Goal: Information Seeking & Learning: Check status

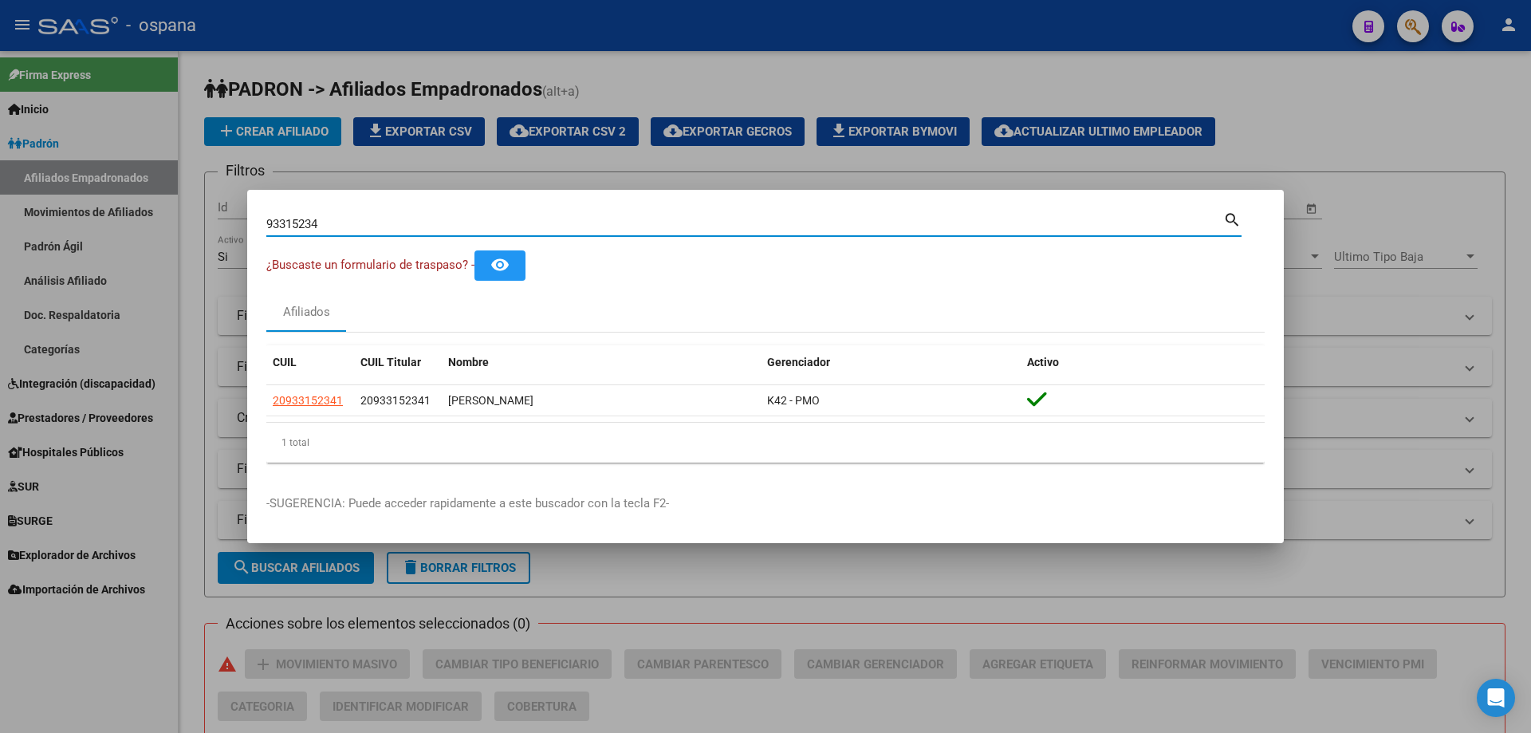
click at [361, 211] on div "93315234 Buscar (apellido, dni, [PERSON_NAME], [PERSON_NAME], cuit, obra social…" at bounding box center [754, 222] width 976 height 27
drag, startPoint x: 356, startPoint y: 221, endPoint x: 163, endPoint y: 195, distance: 194.7
click at [163, 195] on div "93315234 Buscar (apellido, dni, cuil, nro traspaso, cuit, obra social) search ¿…" at bounding box center [765, 366] width 1531 height 733
type input "14958500"
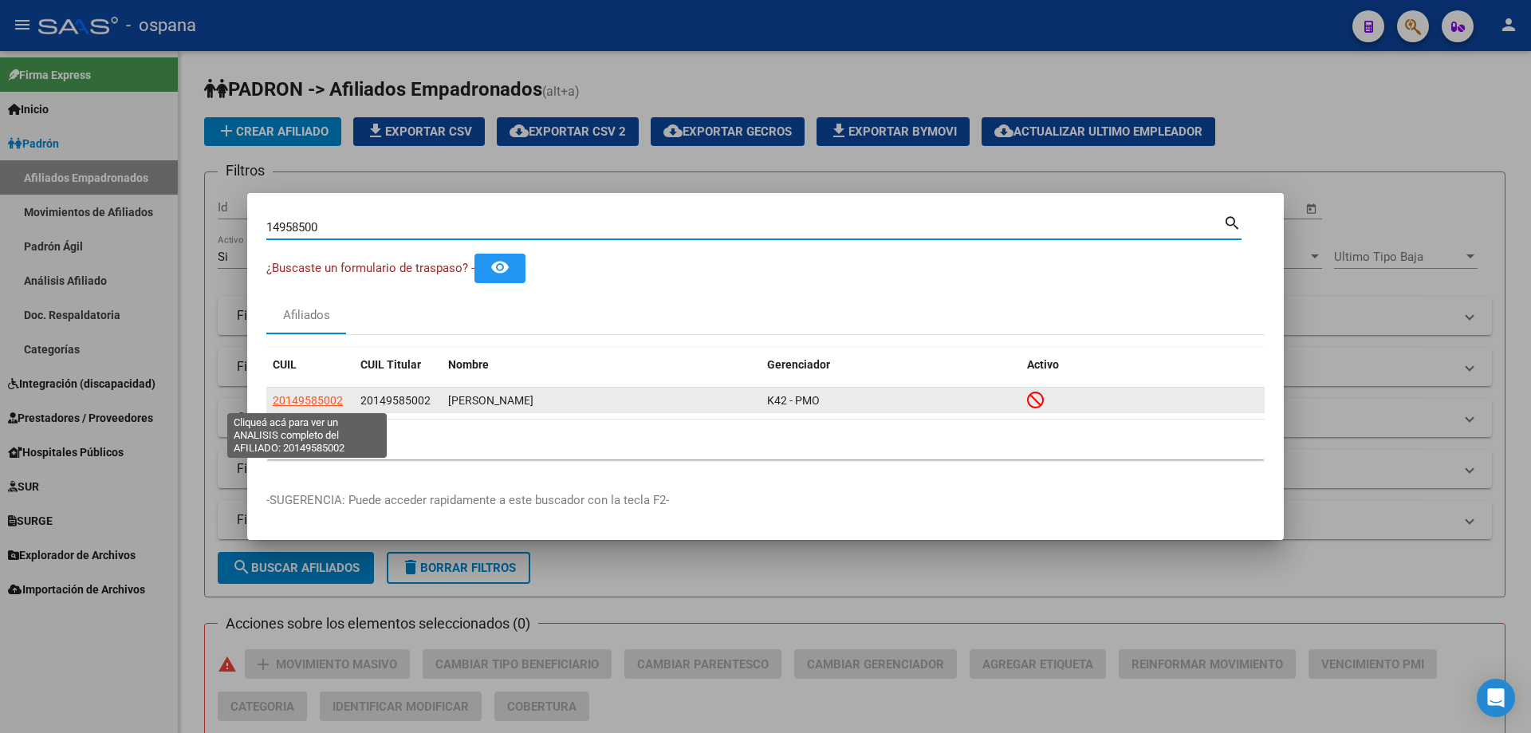
click at [299, 403] on span "20149585002" at bounding box center [308, 400] width 70 height 13
type textarea "20149585002"
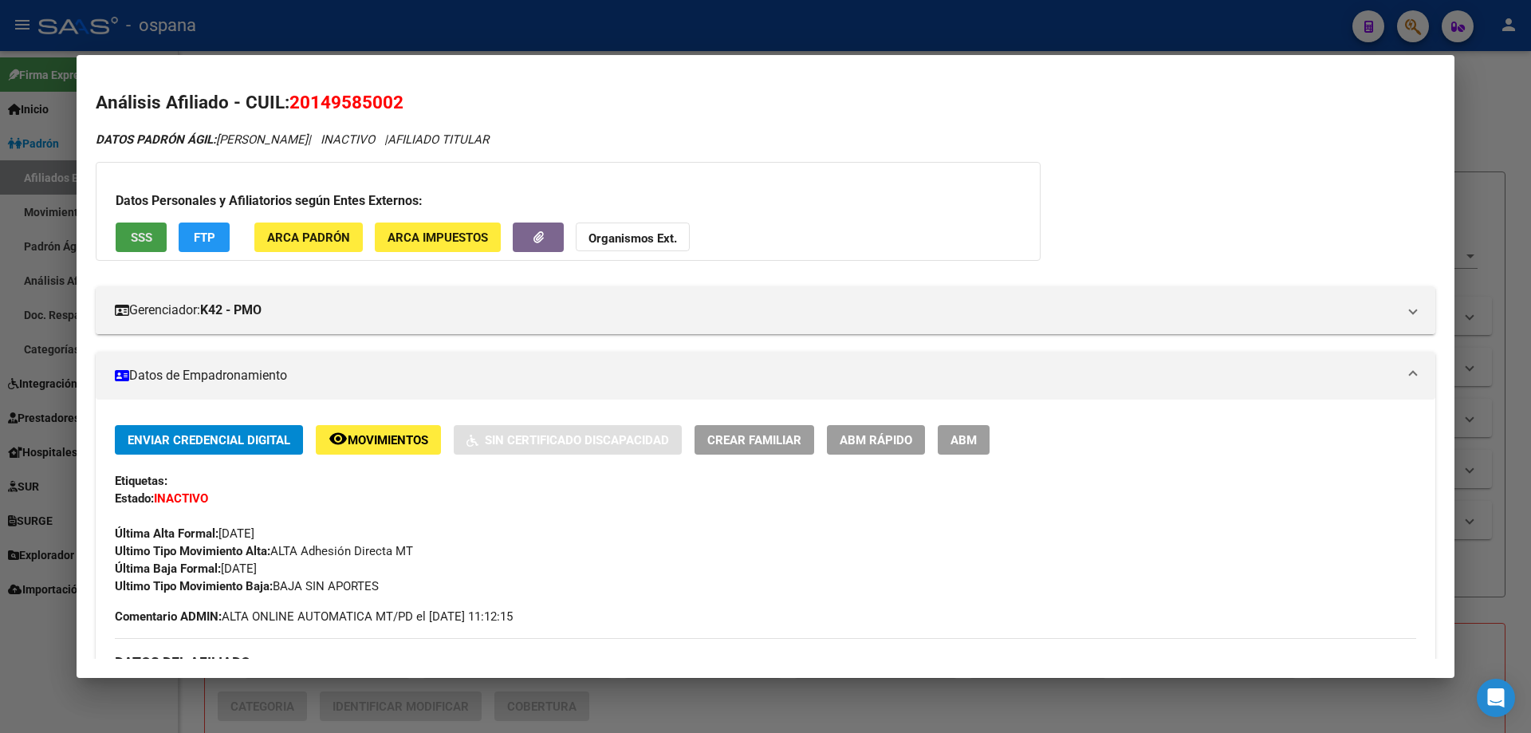
click at [135, 239] on span "SSS" at bounding box center [142, 238] width 22 height 14
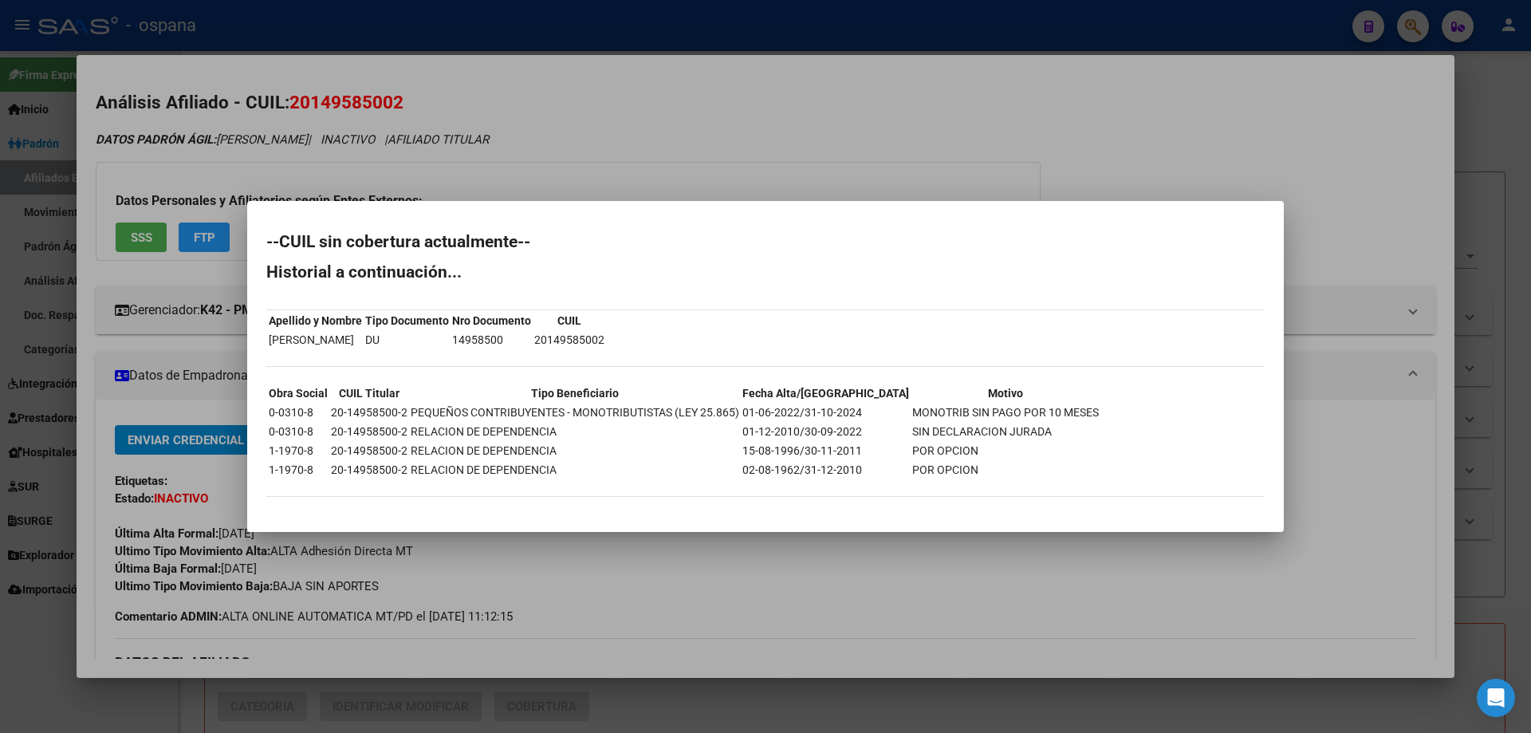
click at [704, 144] on div at bounding box center [765, 366] width 1531 height 733
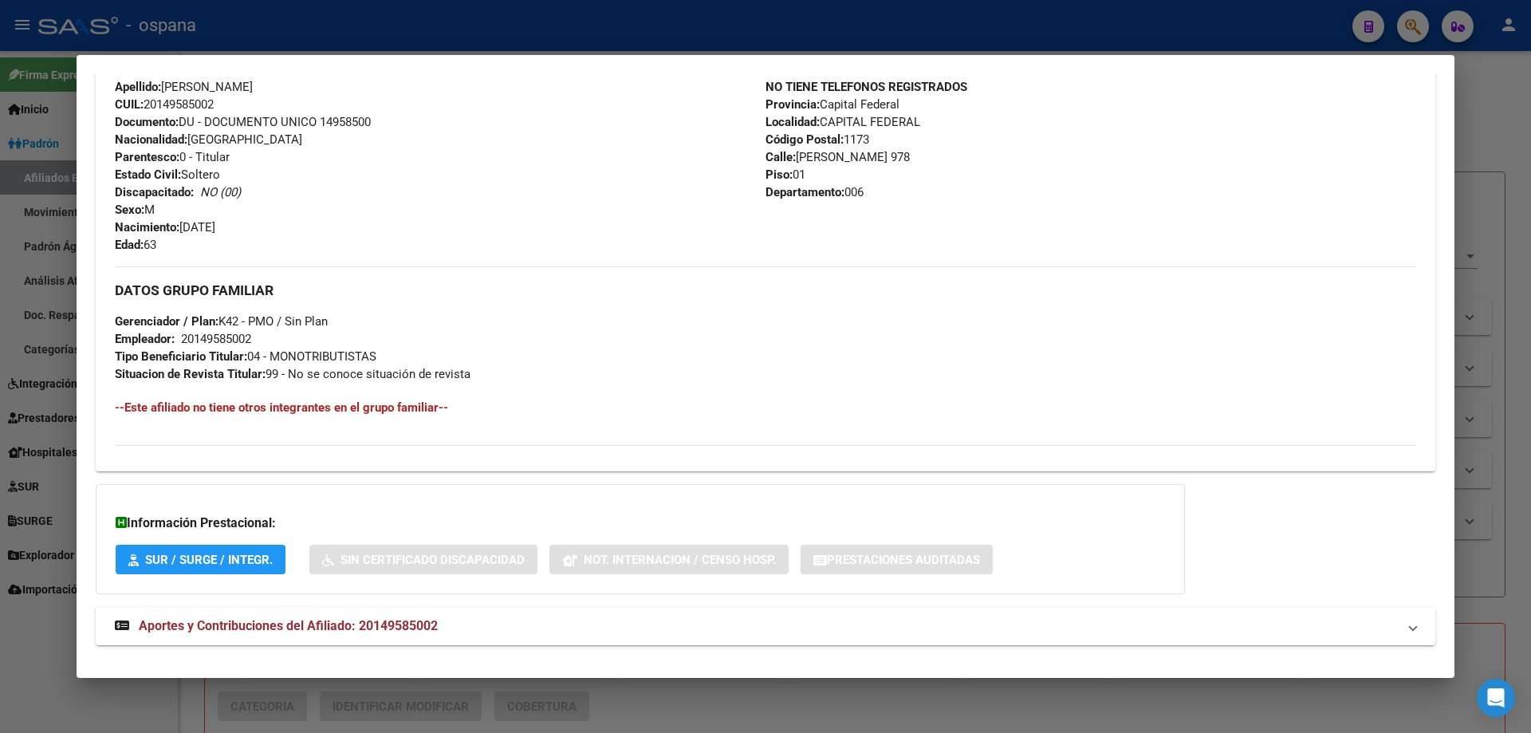
scroll to position [629, 0]
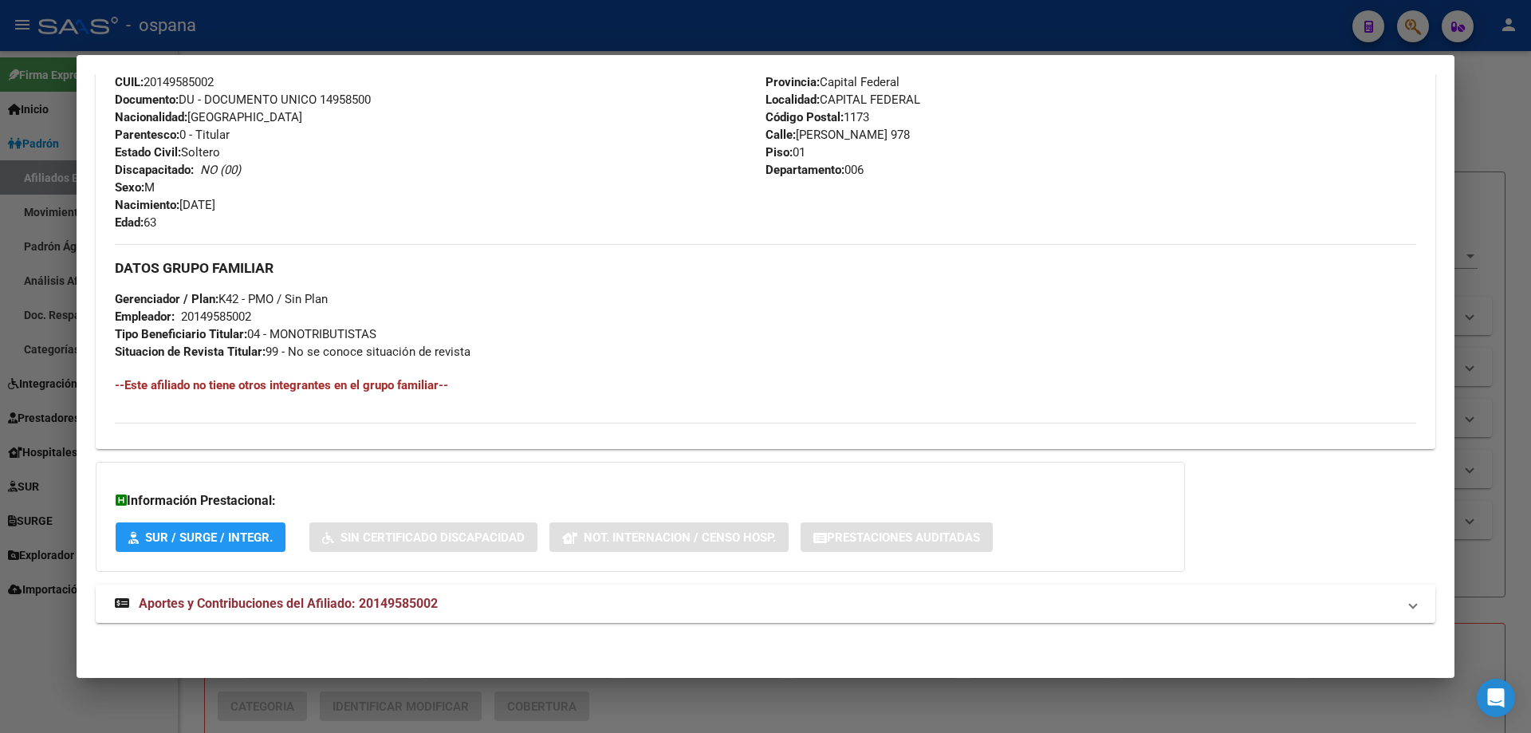
click at [298, 609] on span "Aportes y Contribuciones del Afiliado: 20149585002" at bounding box center [288, 603] width 299 height 15
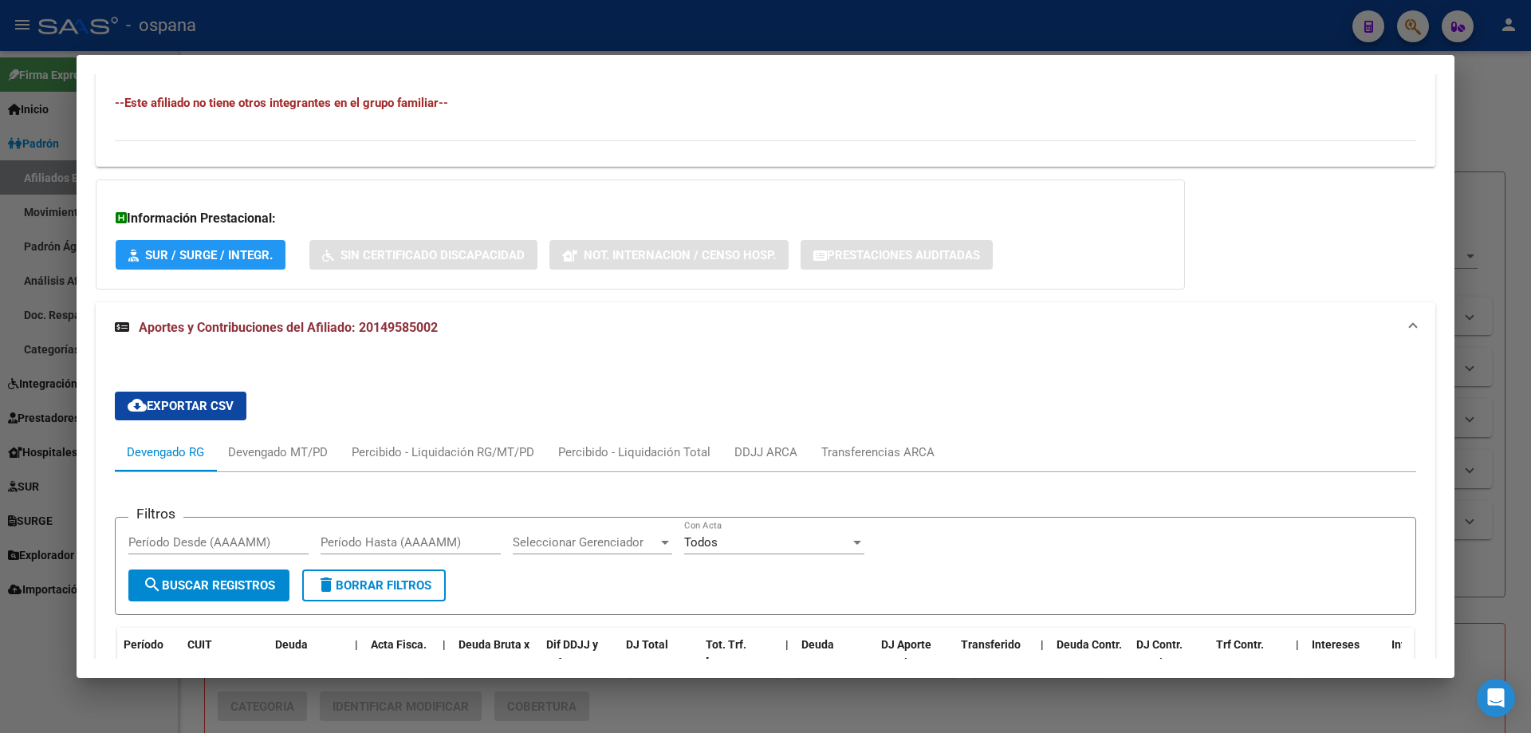
scroll to position [1200, 0]
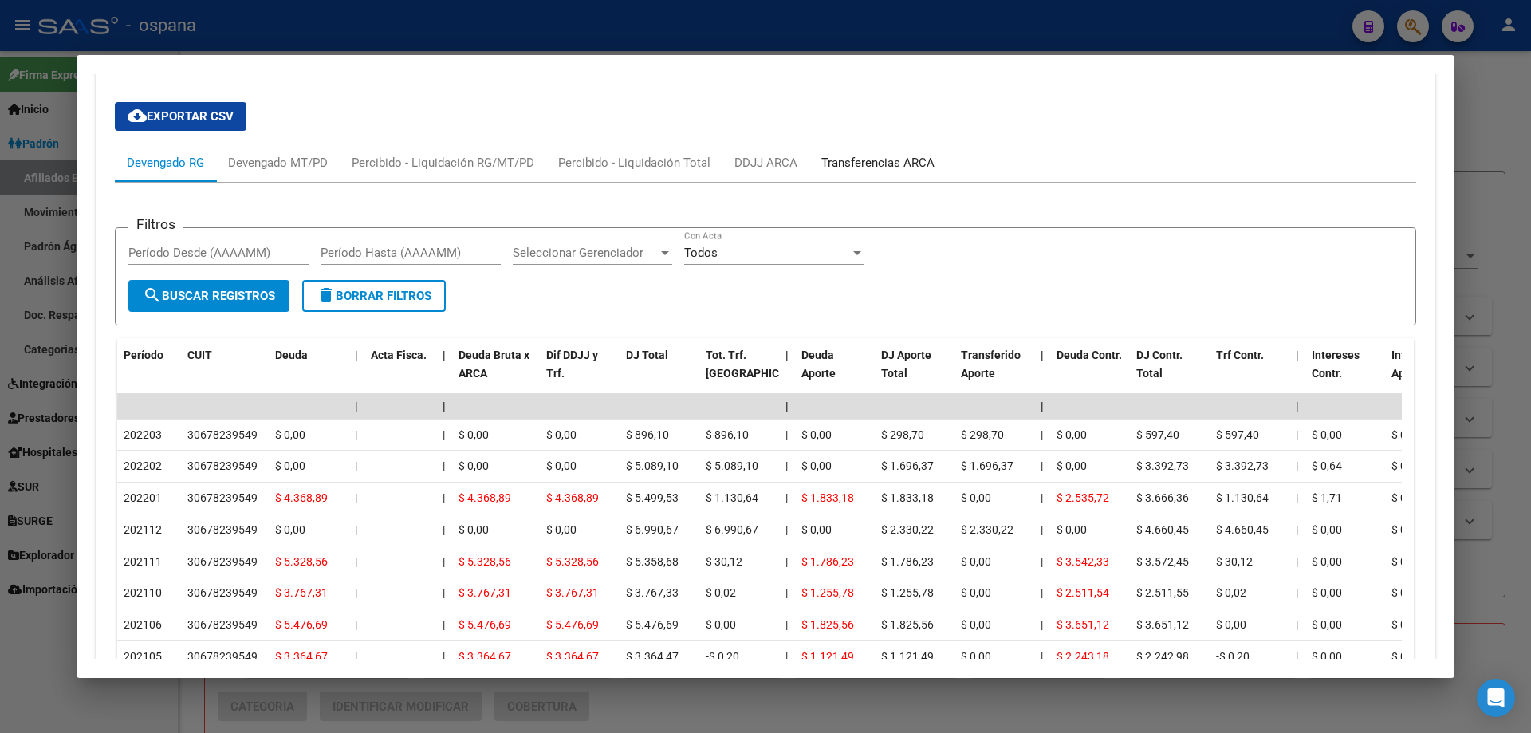
click at [849, 148] on div "Transferencias ARCA" at bounding box center [878, 163] width 137 height 38
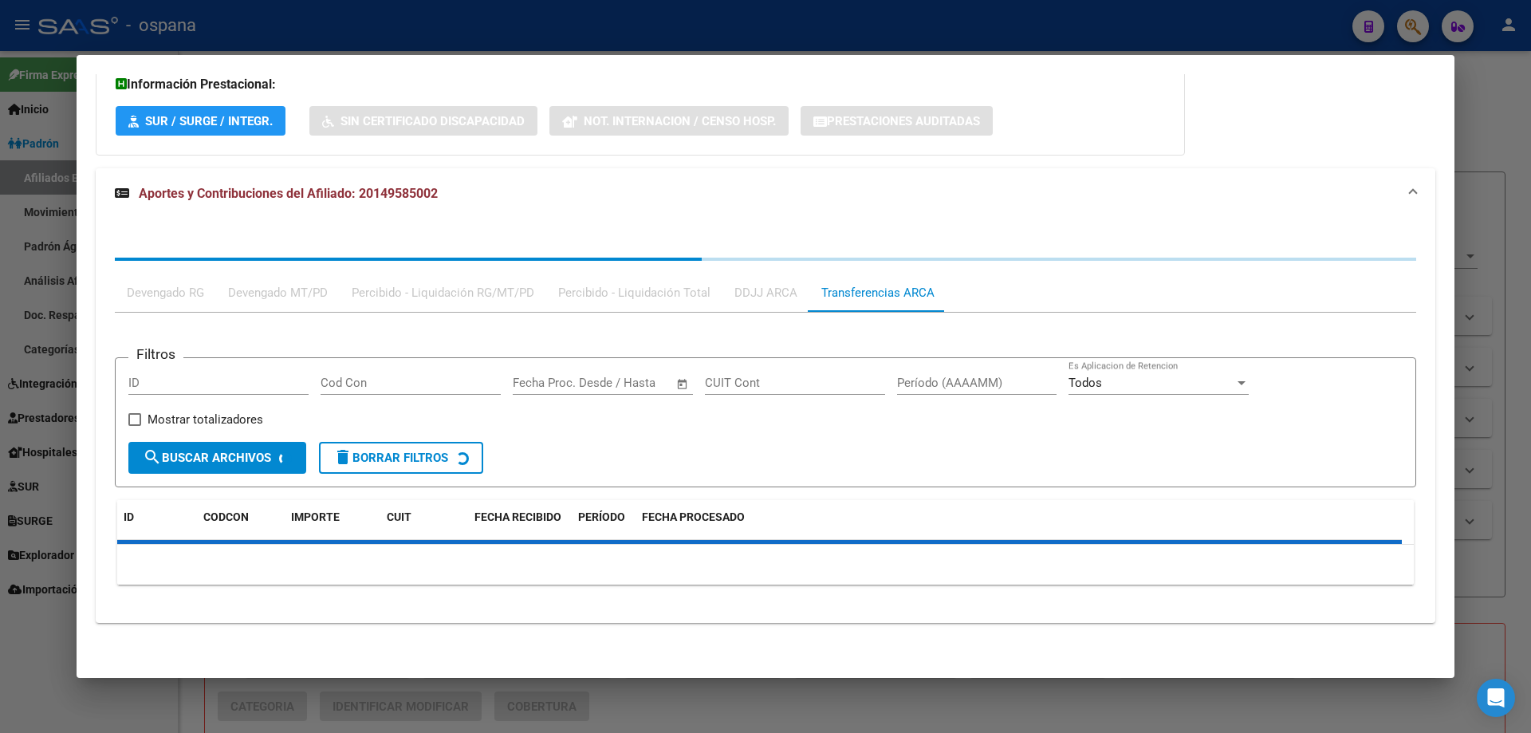
scroll to position [1118, 0]
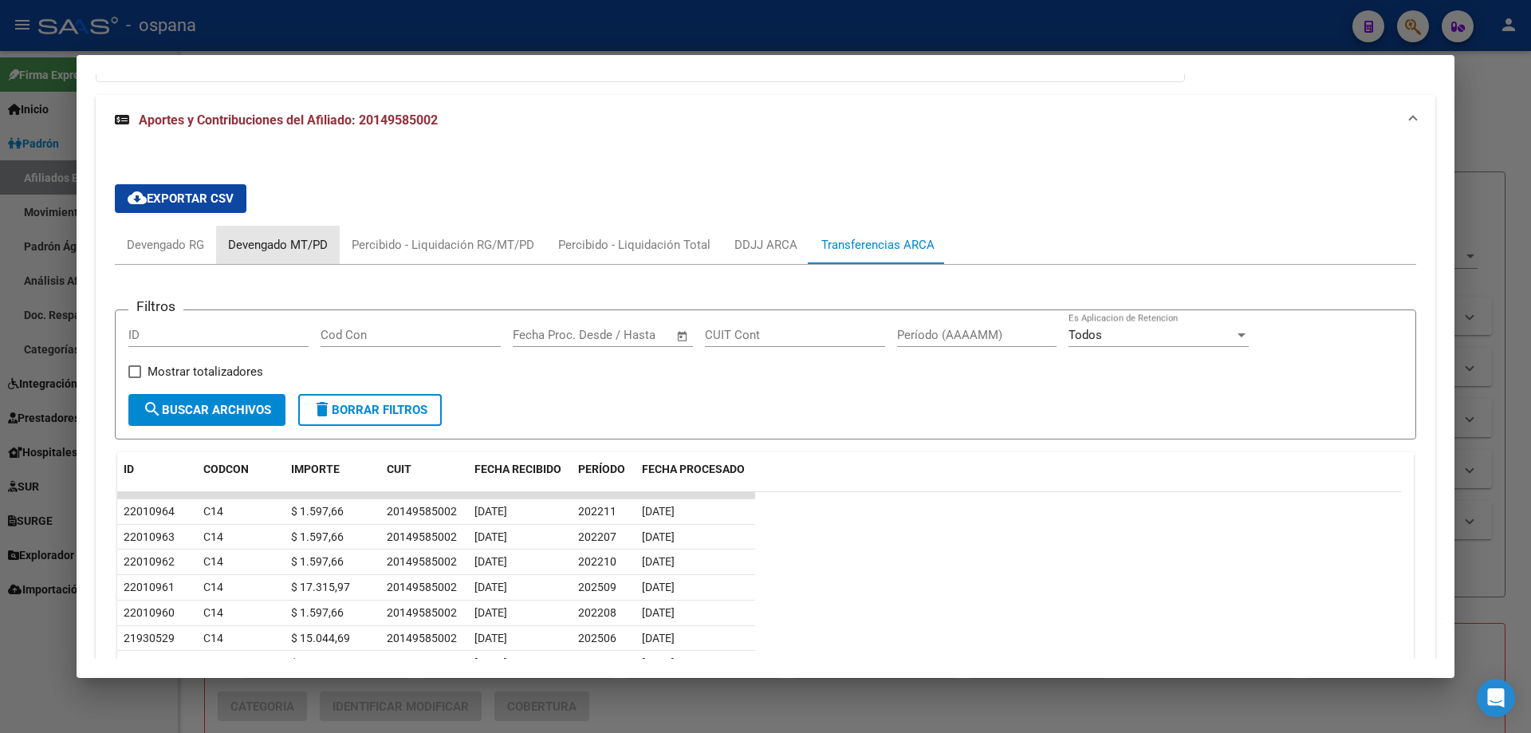
click at [295, 254] on div "Devengado MT/PD" at bounding box center [278, 245] width 124 height 38
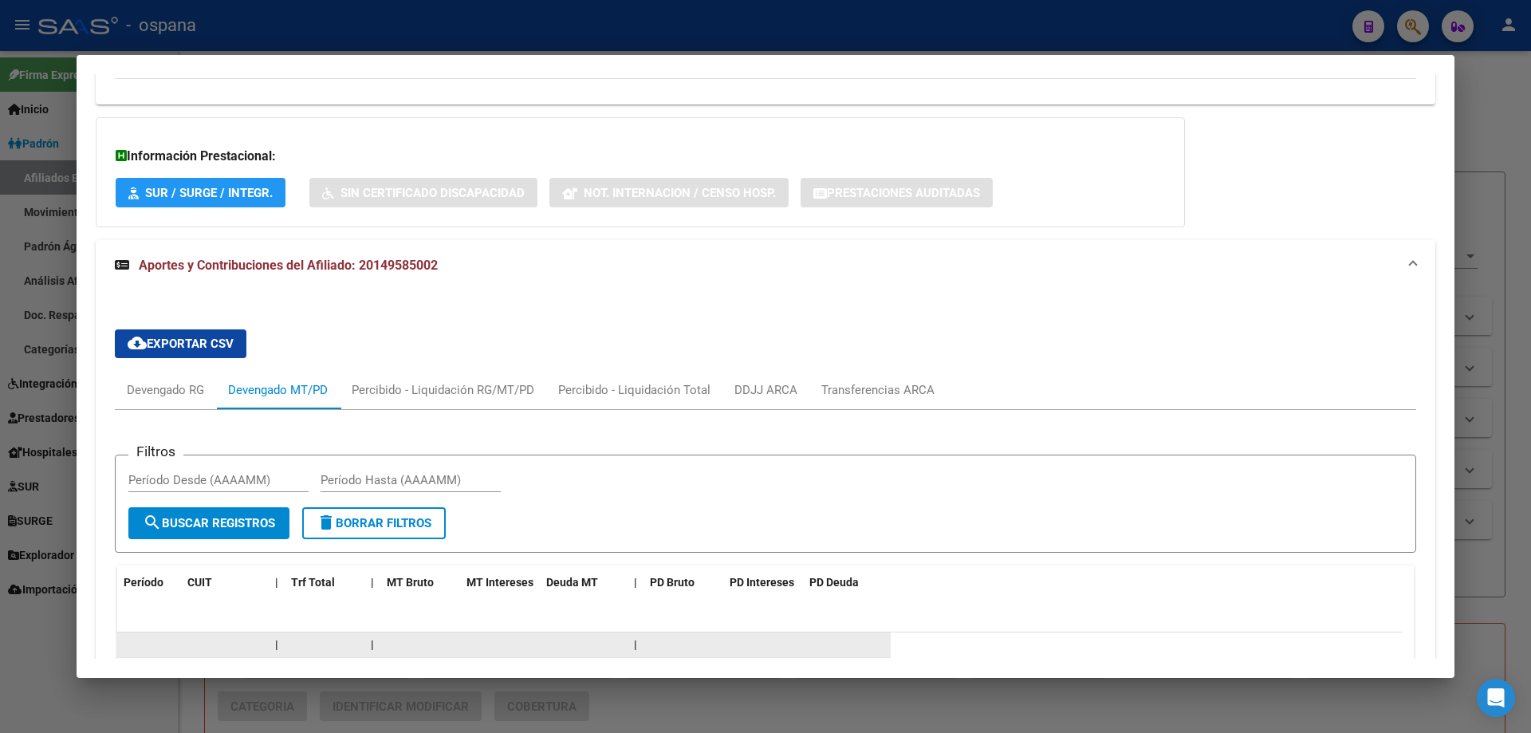
scroll to position [946, 0]
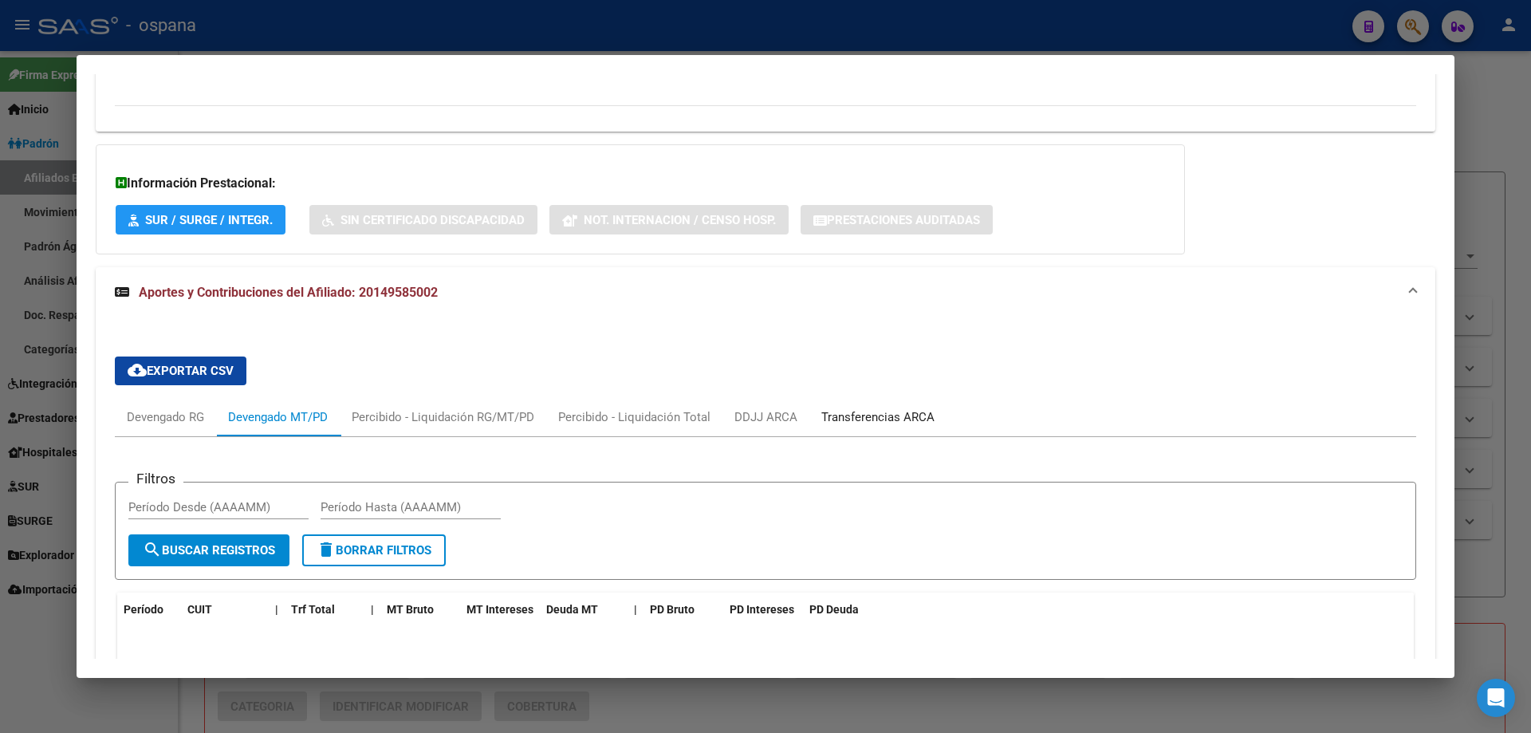
click at [830, 414] on div "Transferencias ARCA" at bounding box center [878, 417] width 113 height 18
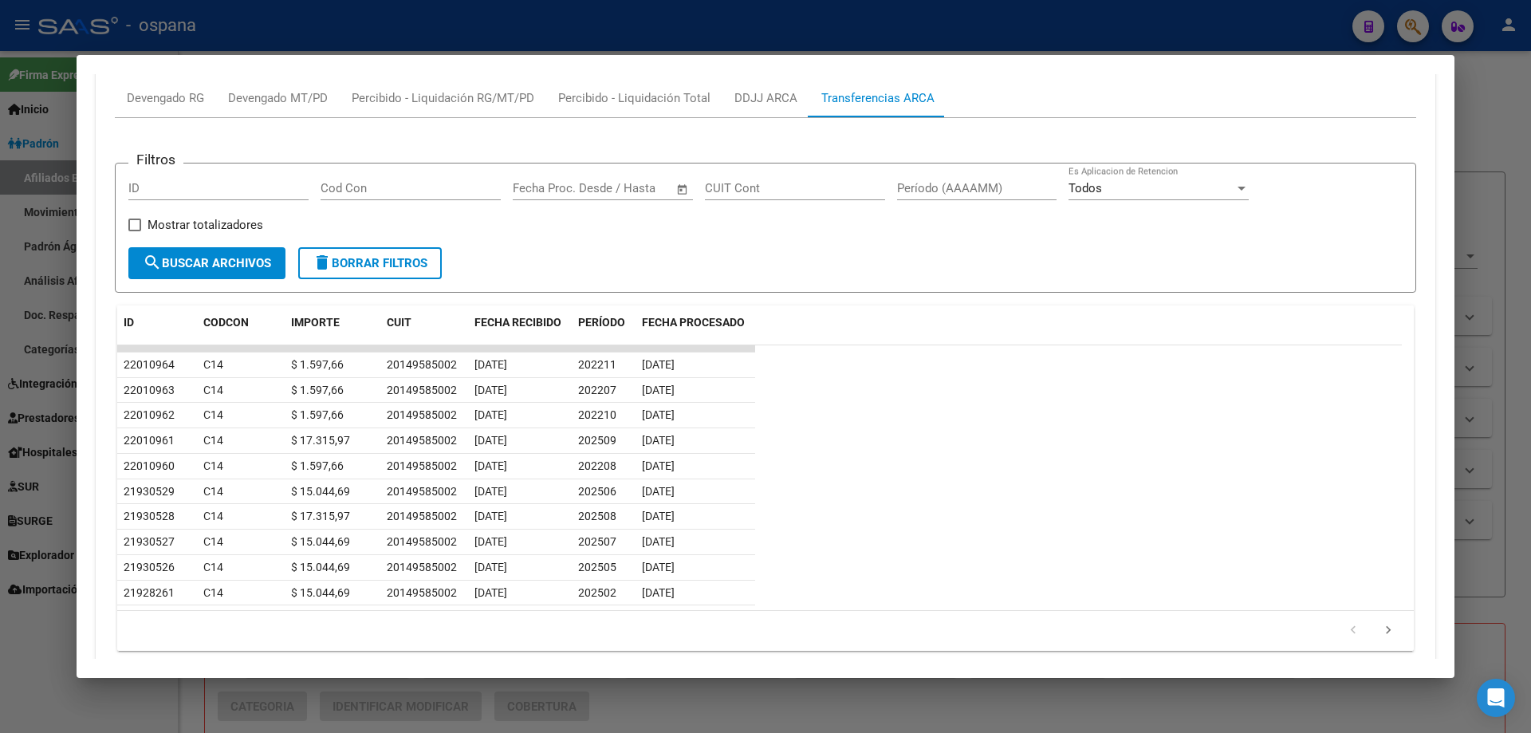
scroll to position [1026, 0]
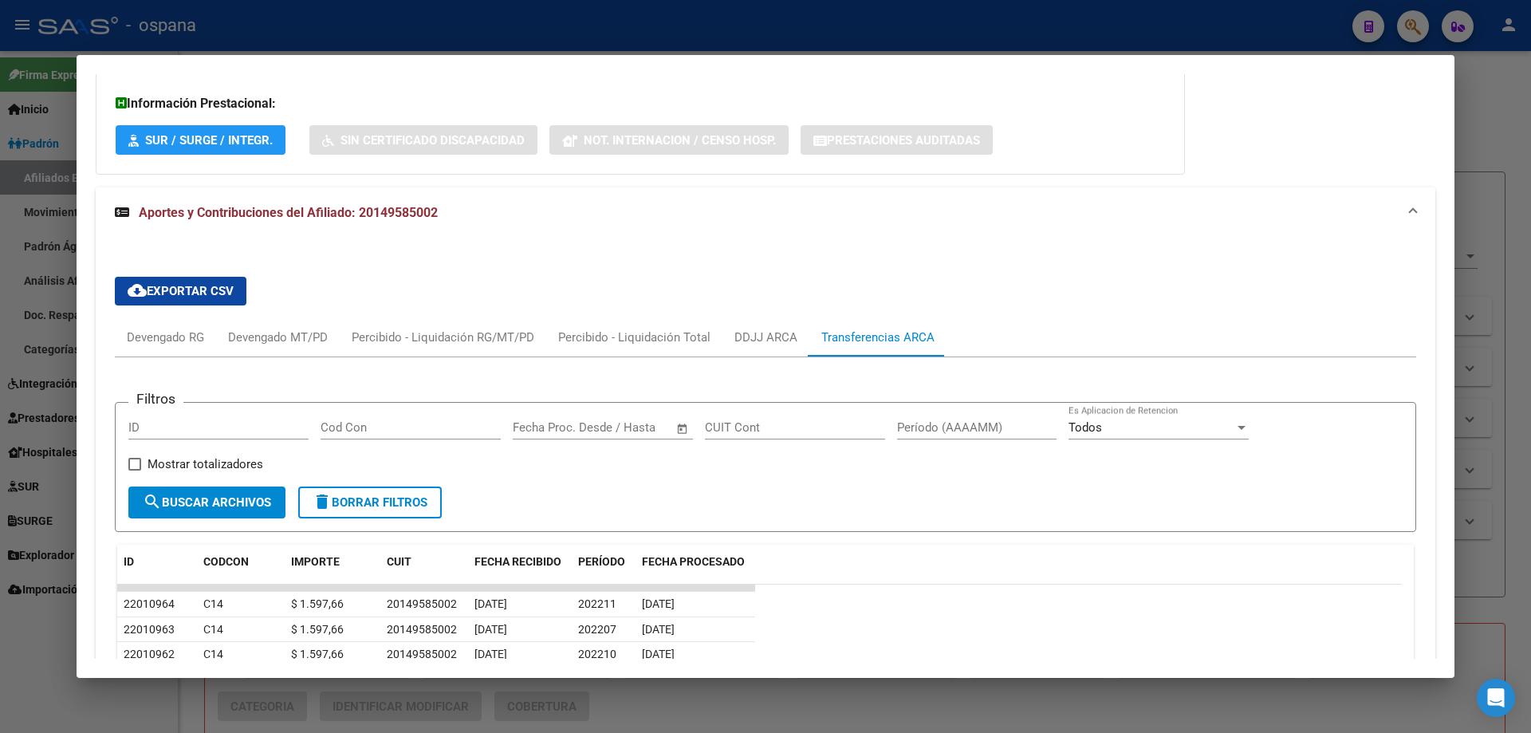
click at [0, 380] on div at bounding box center [765, 366] width 1531 height 733
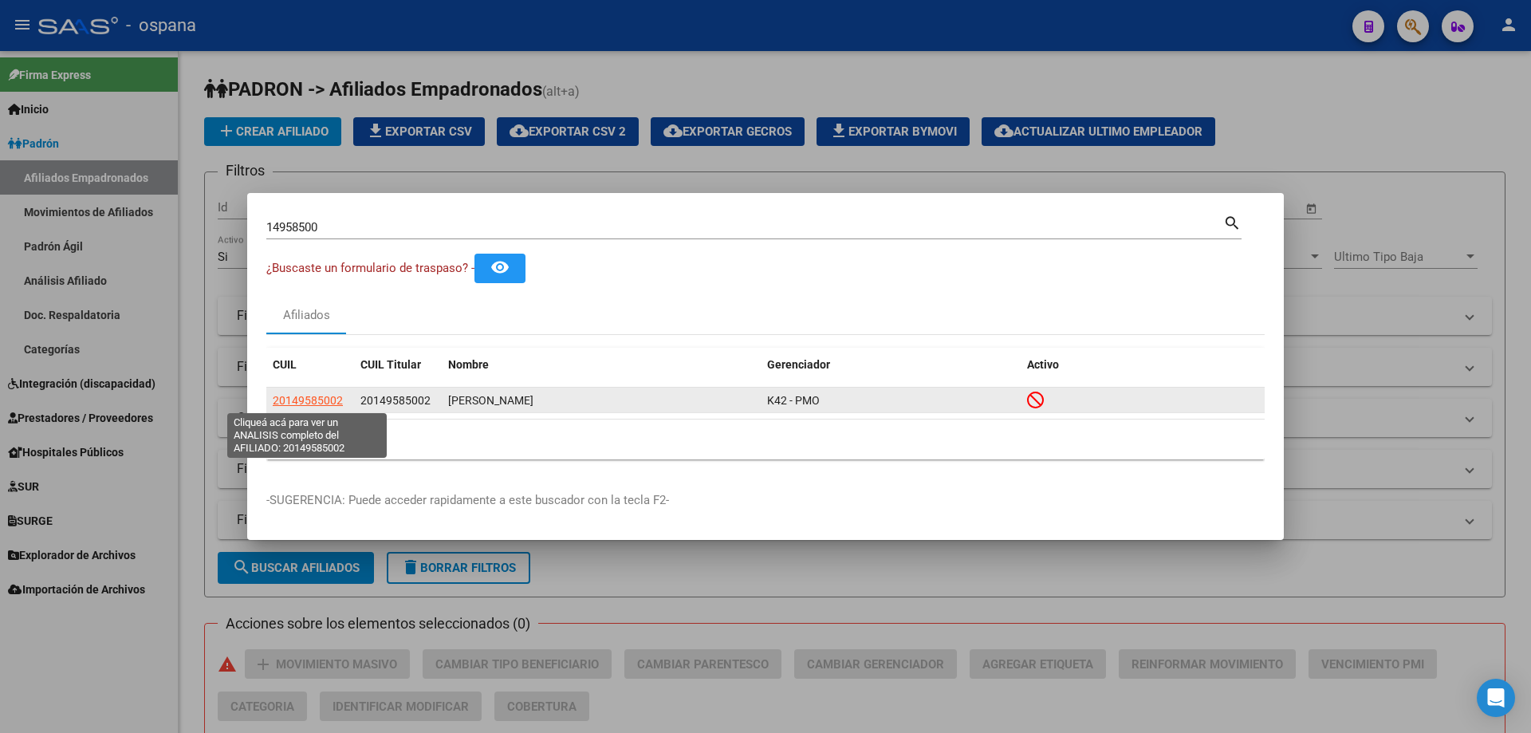
click at [282, 396] on span "20149585002" at bounding box center [308, 400] width 70 height 13
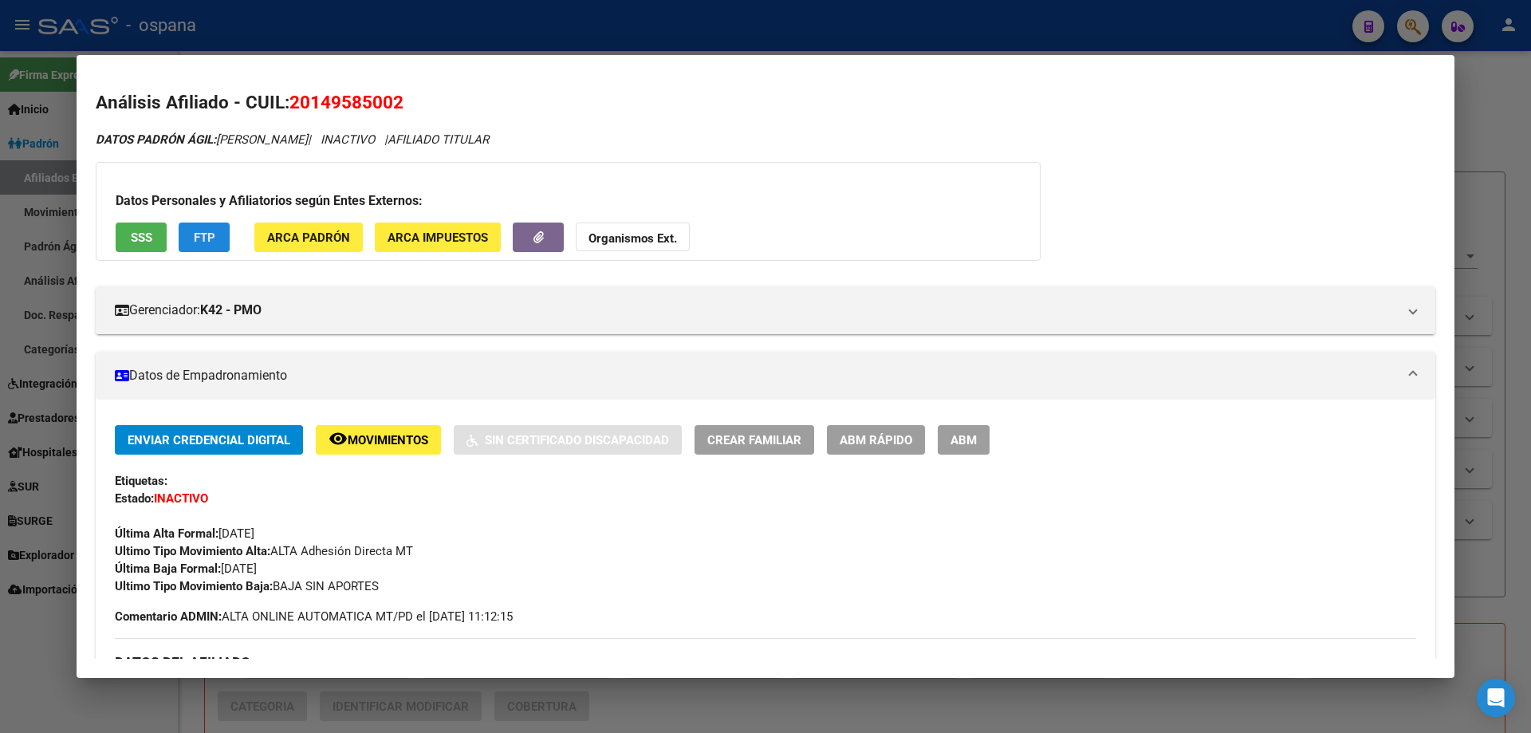
click at [195, 225] on button "FTP" at bounding box center [204, 238] width 51 height 30
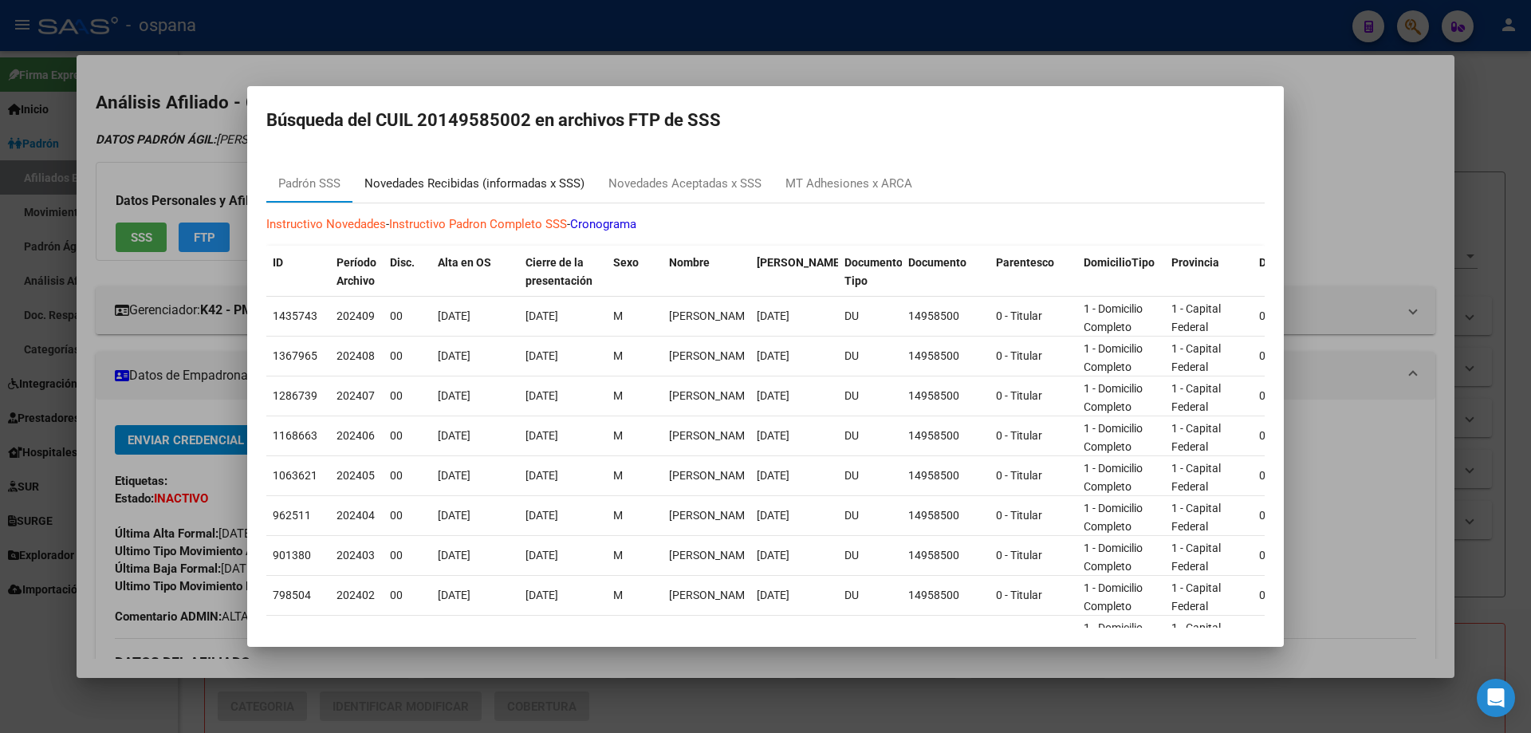
click at [483, 186] on div "Novedades Recibidas (informadas x SSS)" at bounding box center [475, 184] width 220 height 18
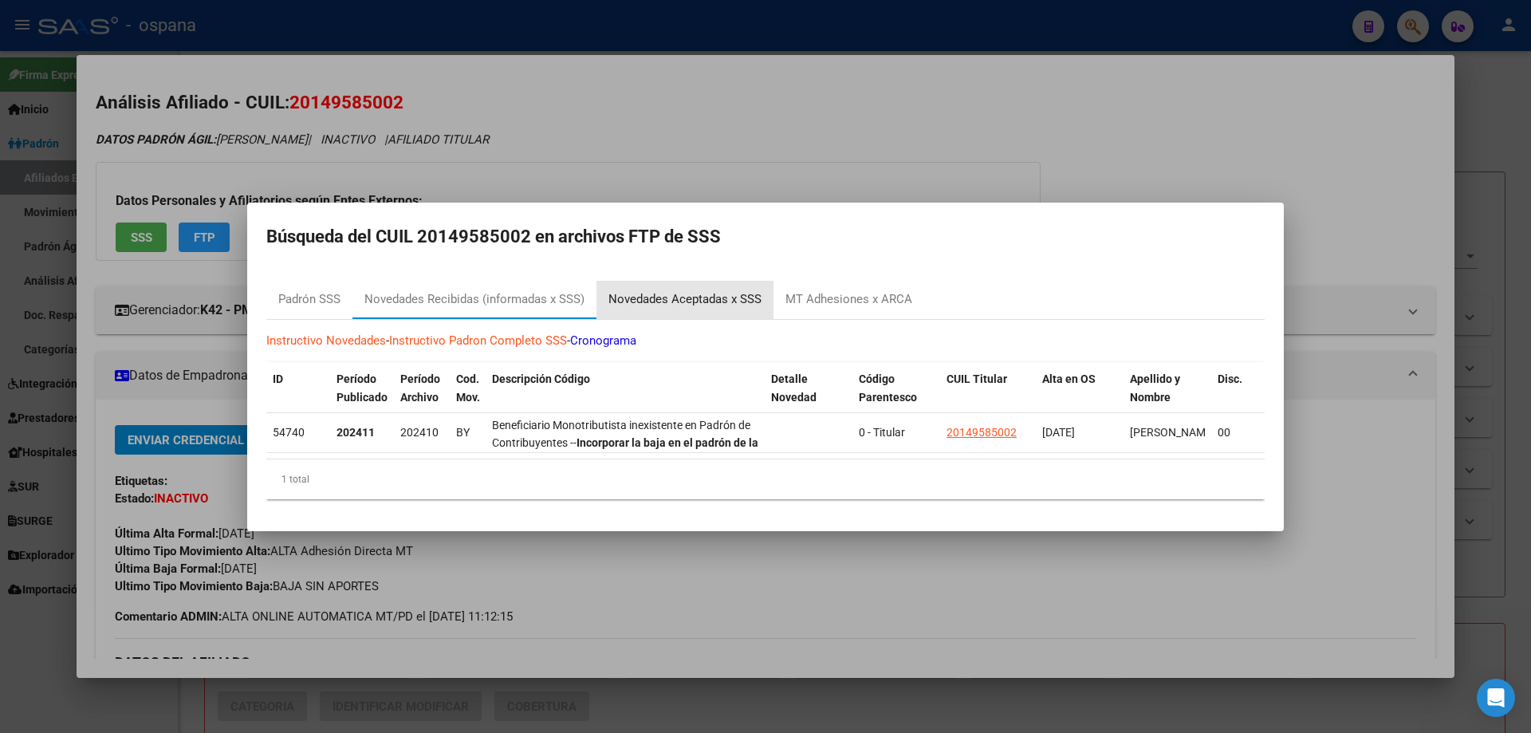
click at [701, 299] on div "Novedades Aceptadas x SSS" at bounding box center [685, 299] width 153 height 18
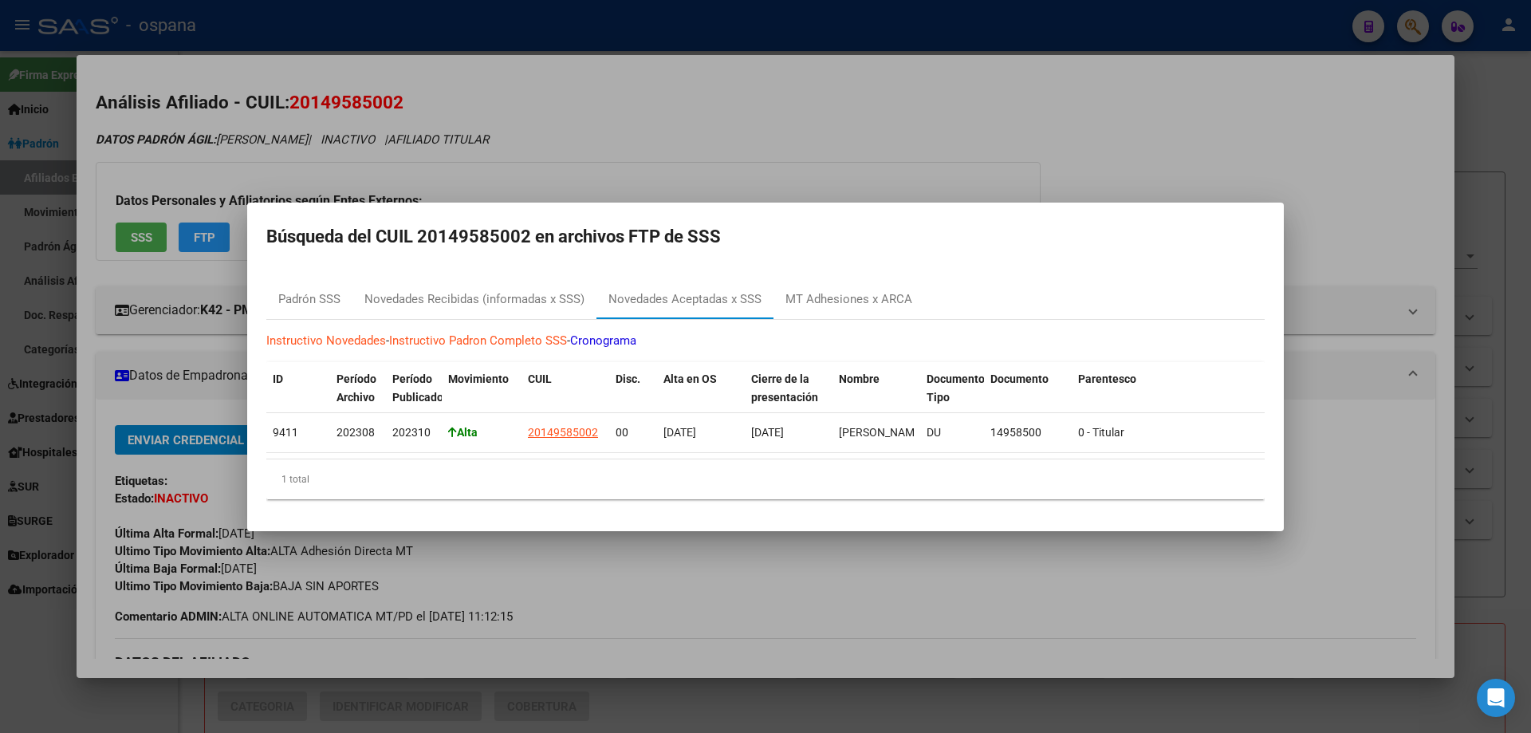
click at [0, 380] on div at bounding box center [765, 366] width 1531 height 733
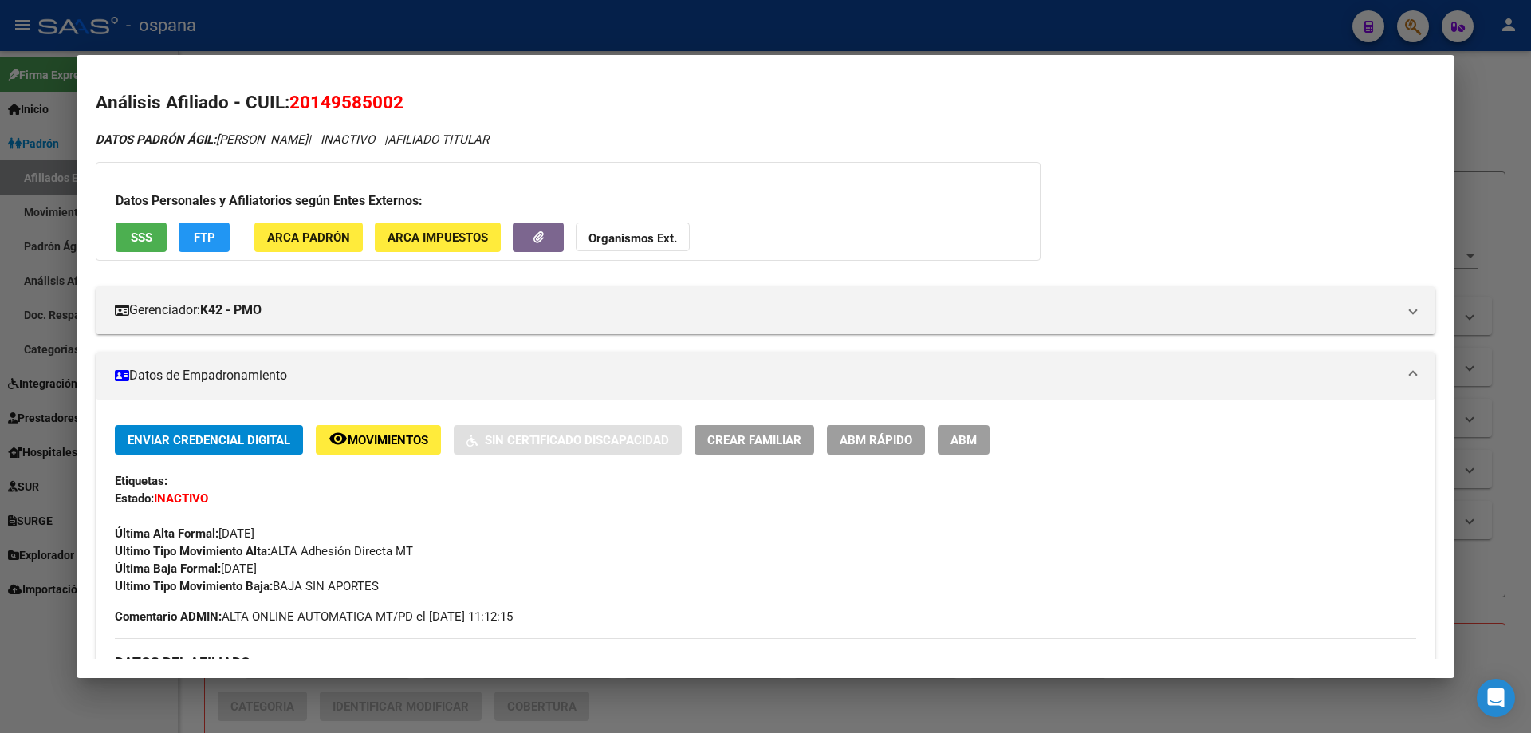
click at [0, 380] on div at bounding box center [765, 366] width 1531 height 733
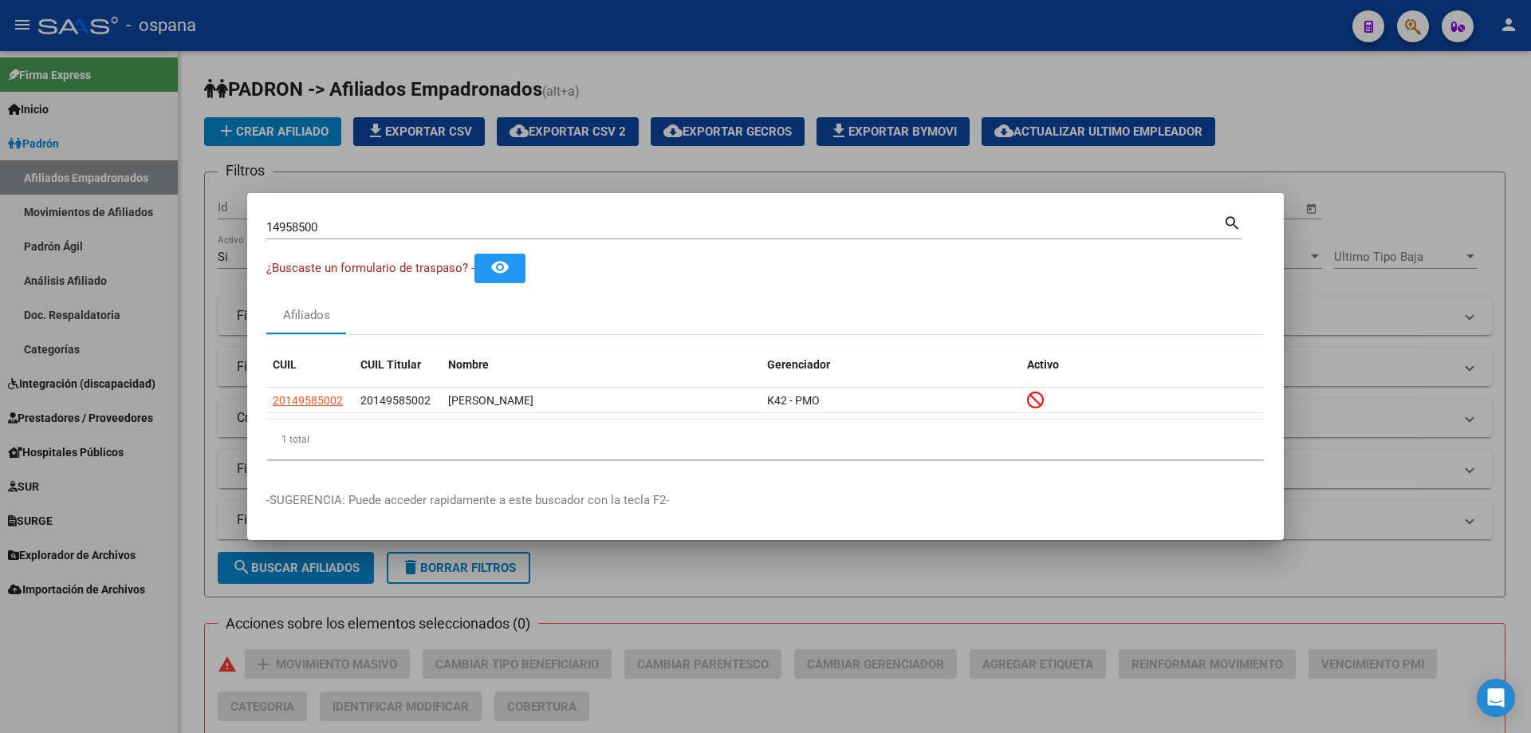
click at [0, 380] on div at bounding box center [765, 366] width 1531 height 733
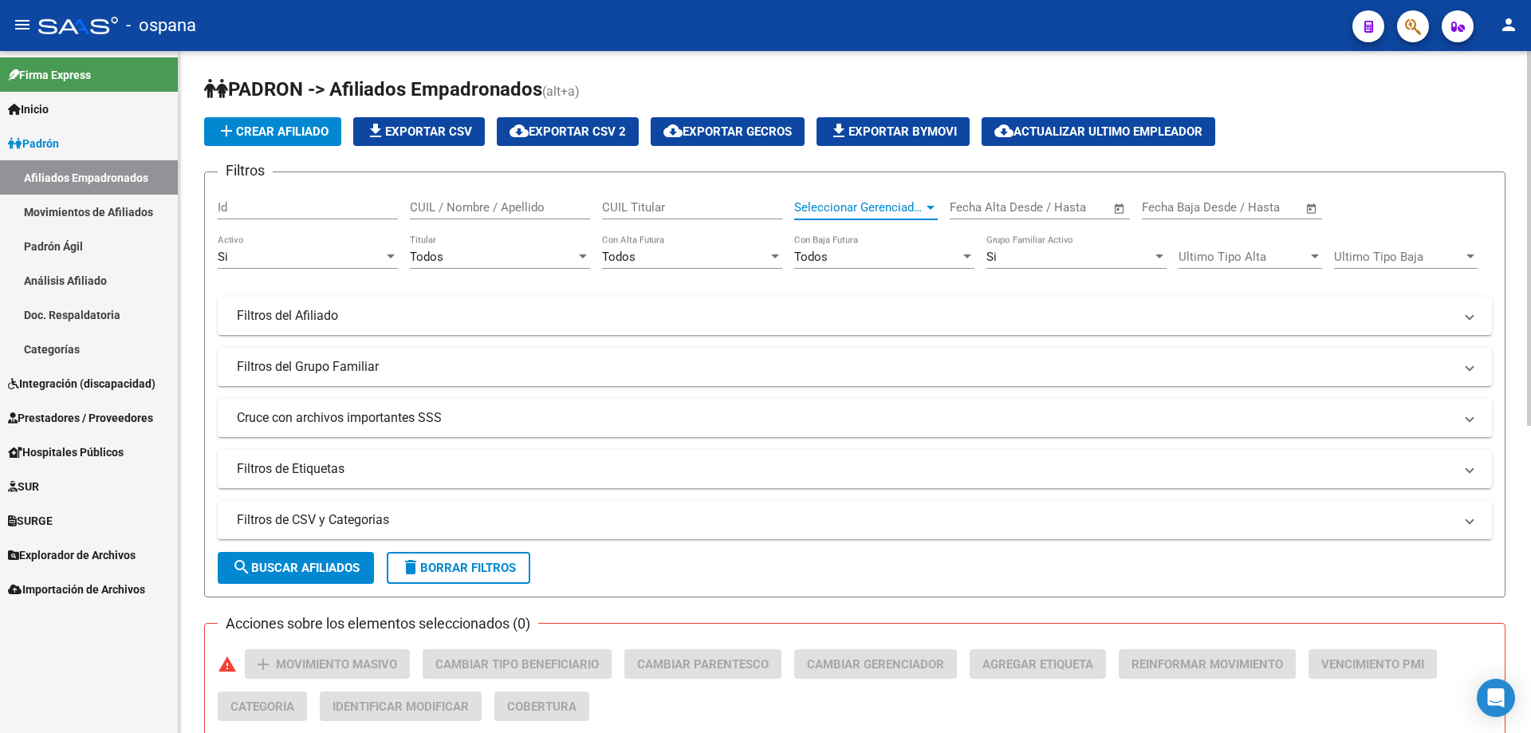
click at [883, 203] on span "Seleccionar Gerenciador" at bounding box center [858, 207] width 129 height 14
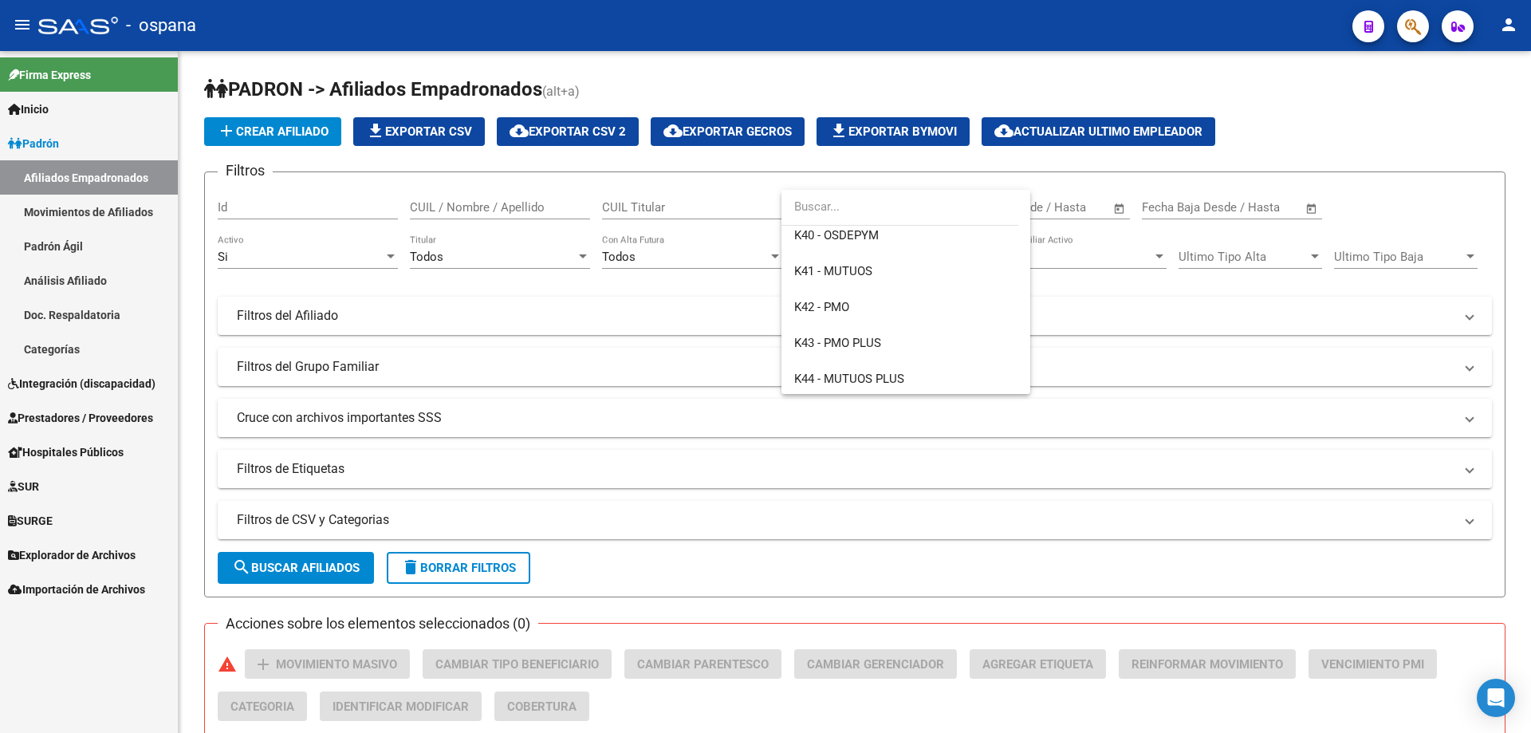
scroll to position [479, 0]
click at [842, 269] on span "K42 - PMO" at bounding box center [821, 267] width 55 height 14
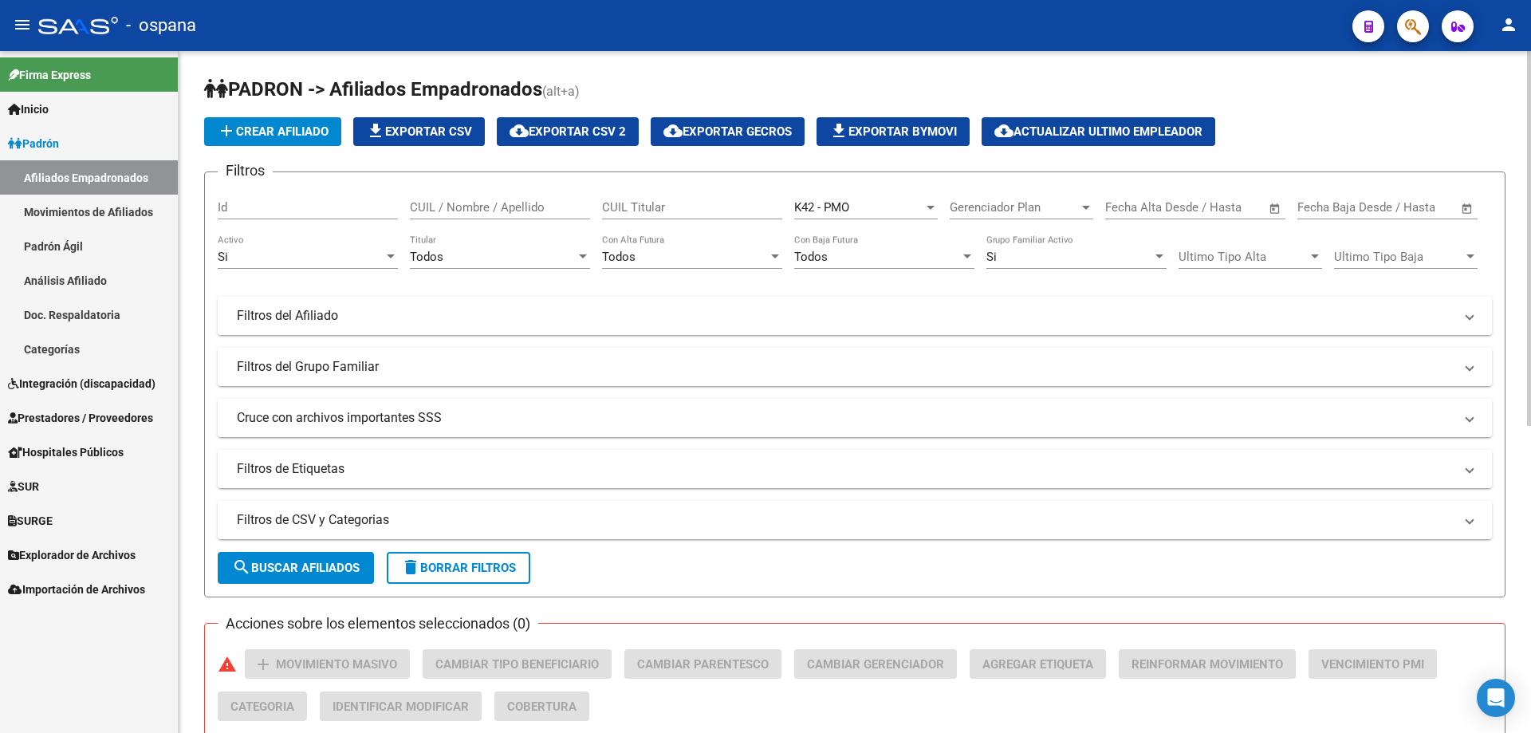
click at [291, 323] on mat-panel-title "Filtros del Afiliado" at bounding box center [845, 316] width 1217 height 18
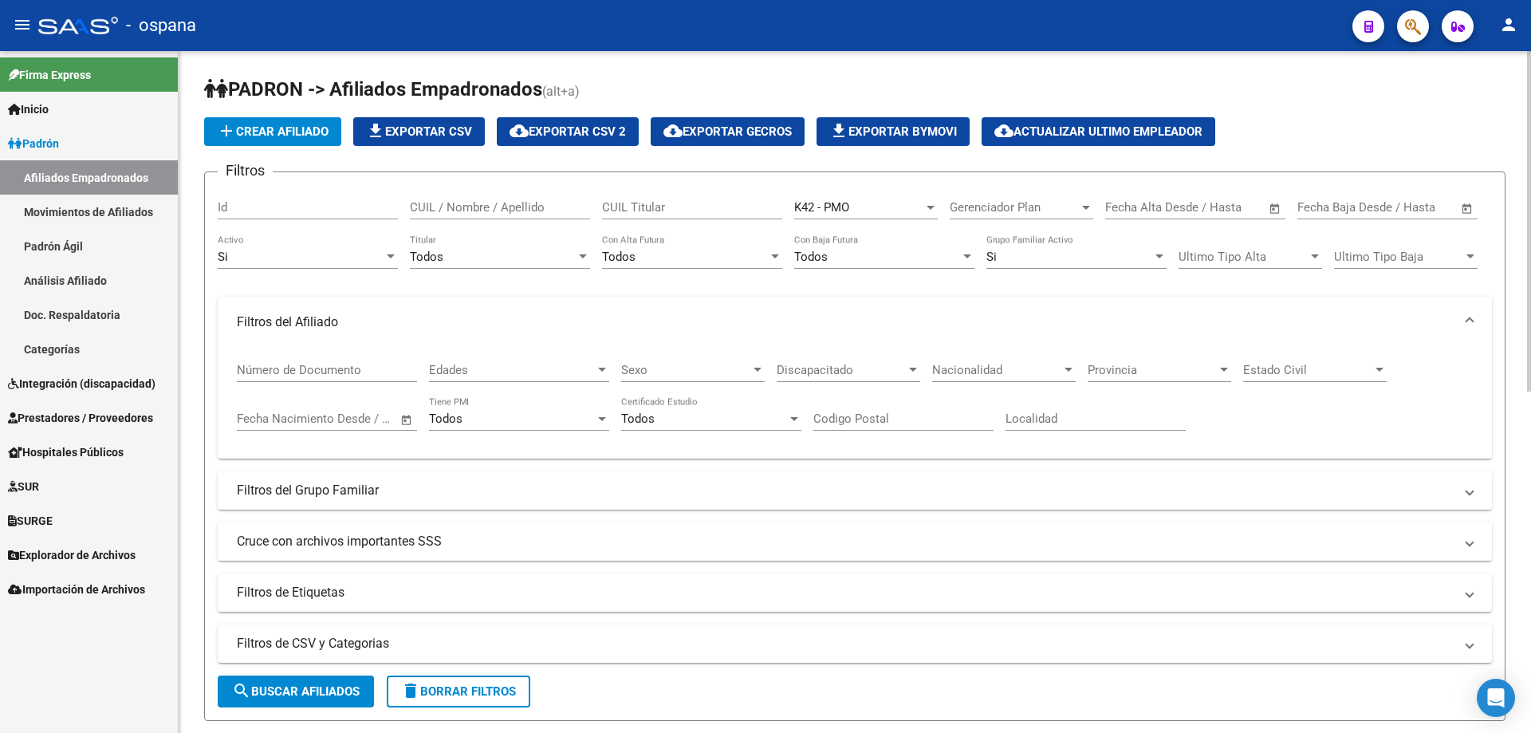
click at [330, 326] on mat-panel-title "Filtros del Afiliado" at bounding box center [845, 322] width 1217 height 18
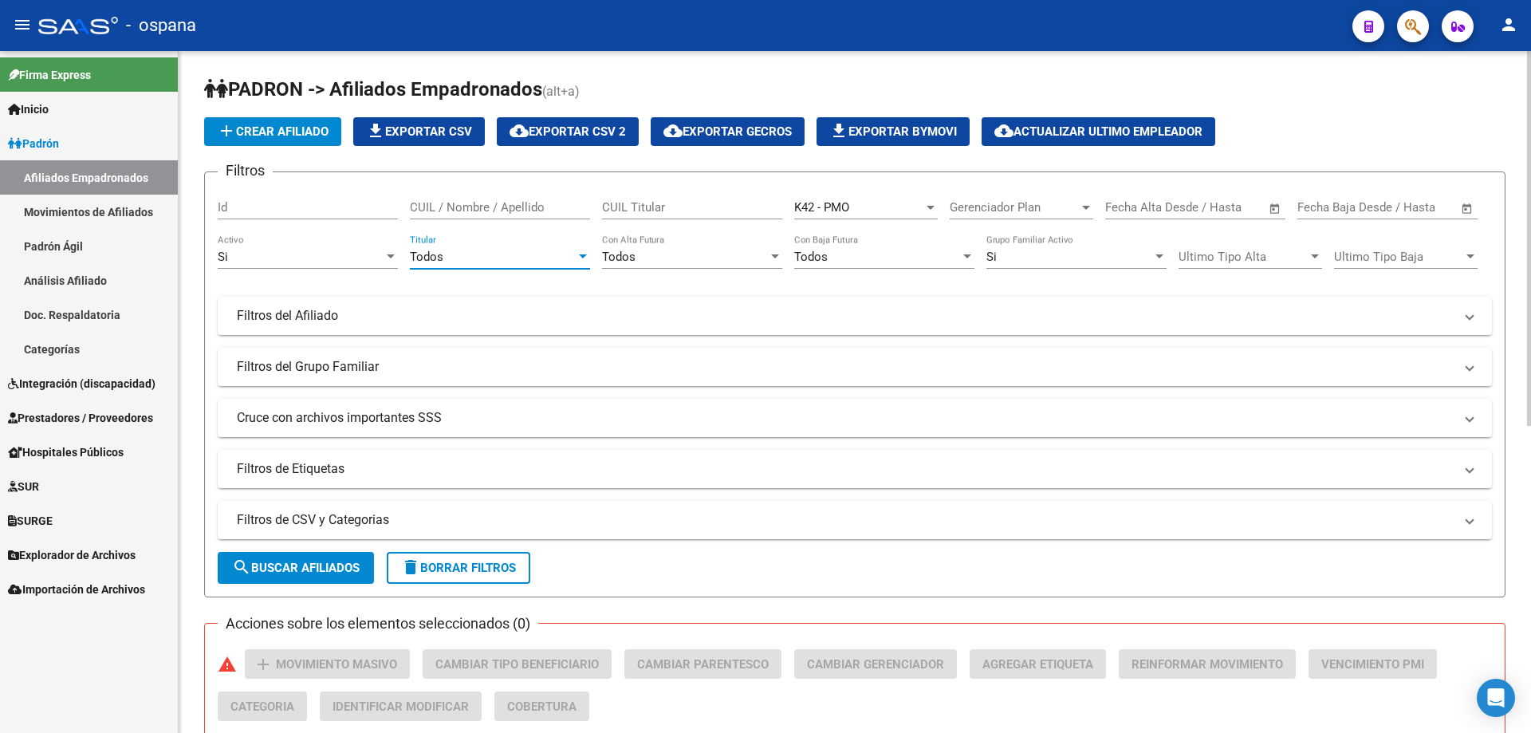
click at [560, 258] on div "Todos" at bounding box center [493, 257] width 166 height 14
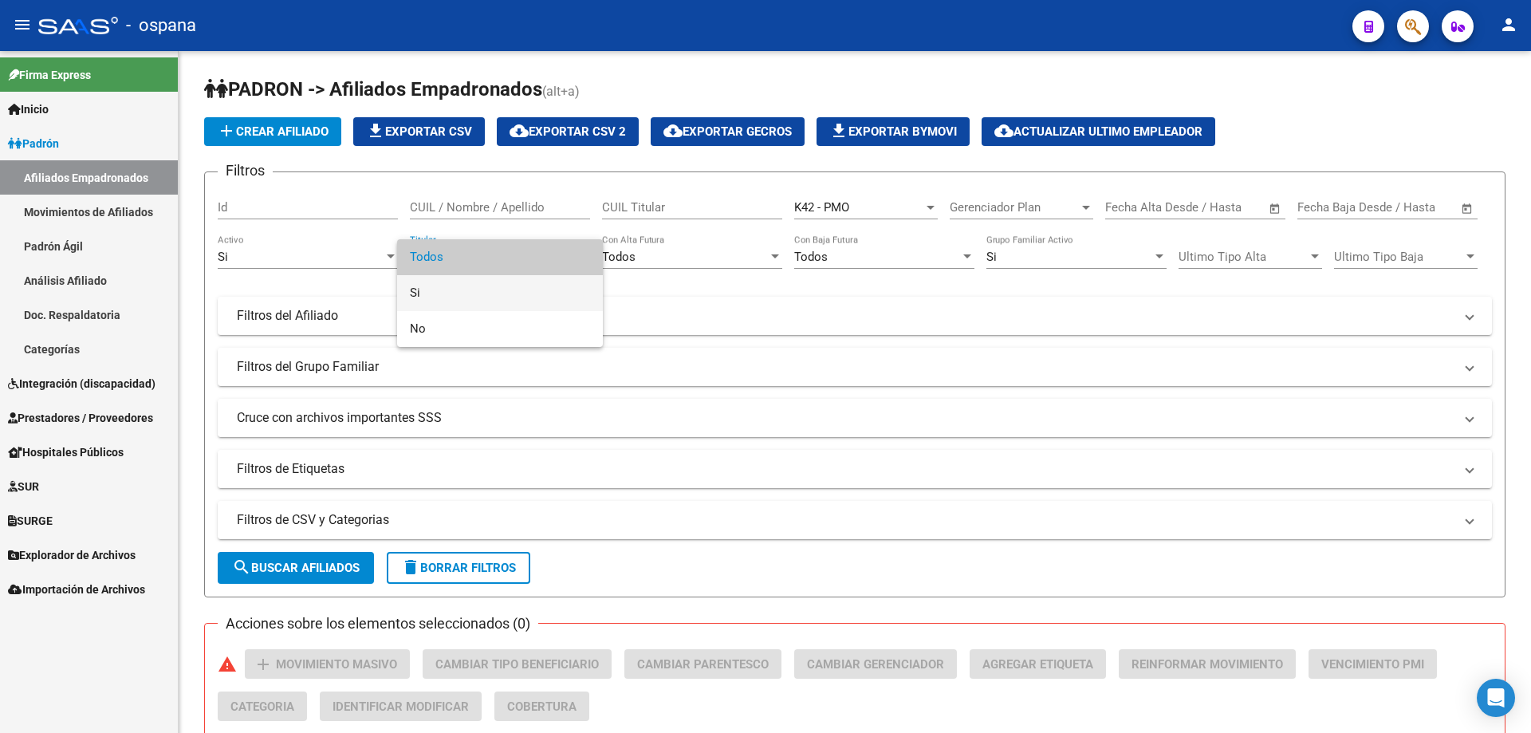
click at [483, 294] on span "Si" at bounding box center [500, 293] width 180 height 36
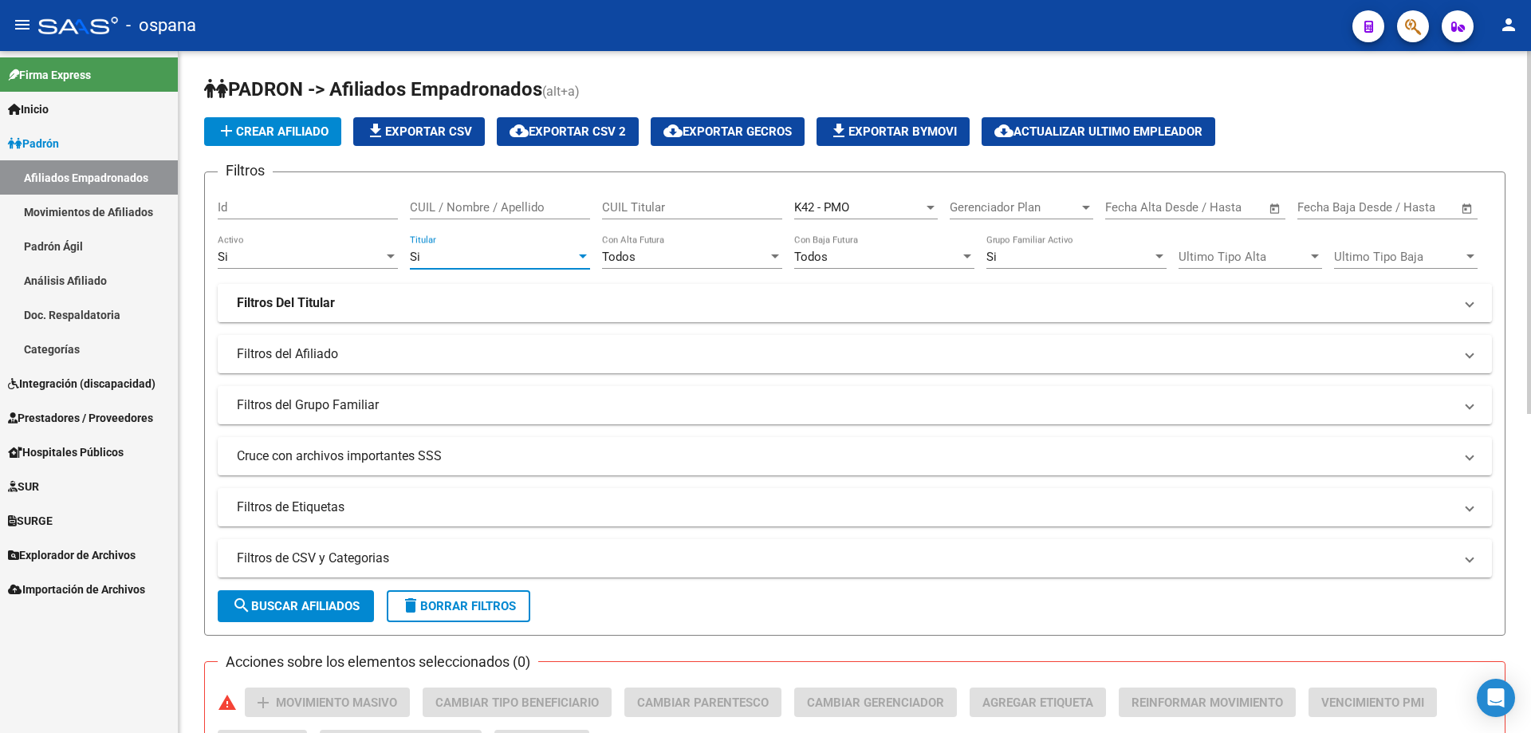
click at [372, 299] on mat-panel-title "Filtros Del Titular" at bounding box center [845, 303] width 1217 height 18
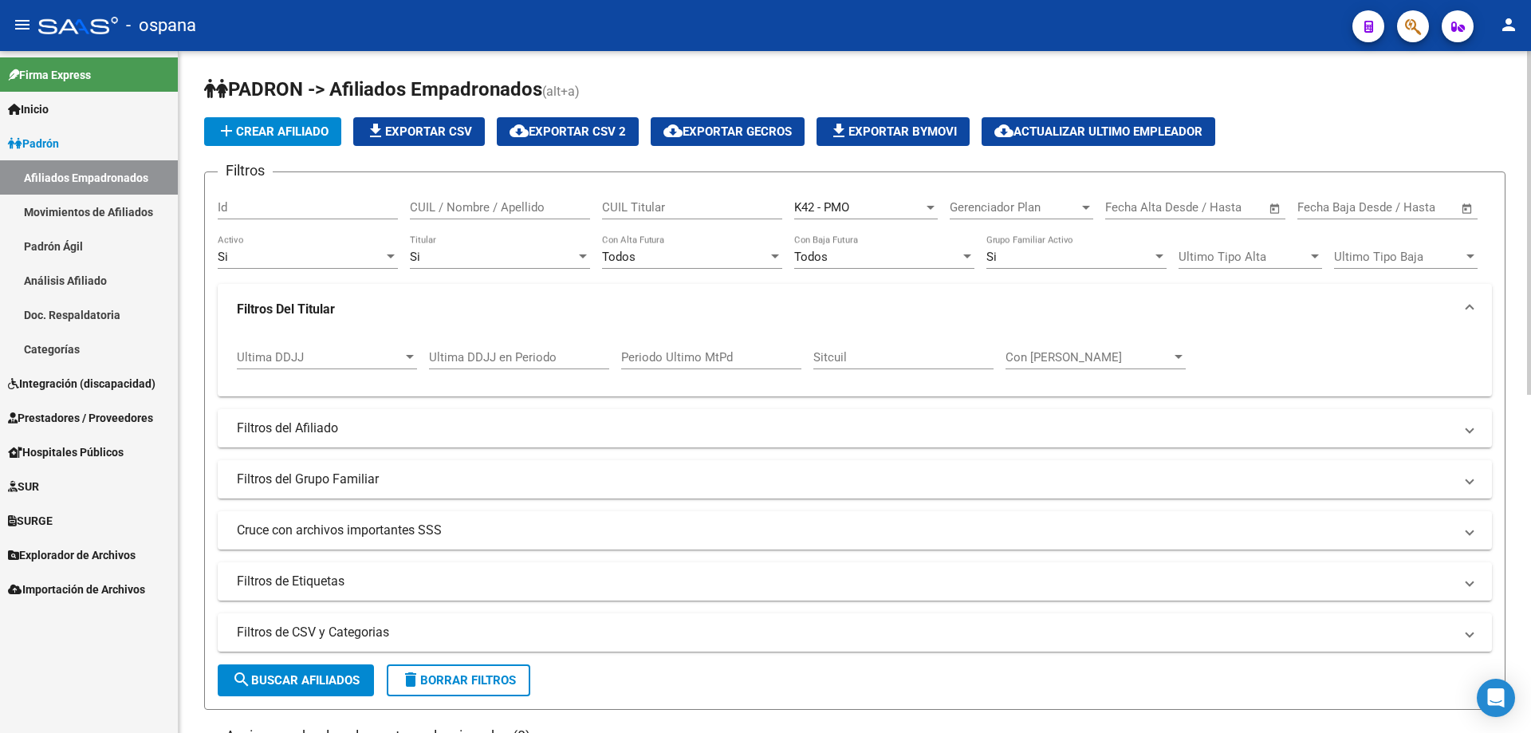
click at [723, 356] on input "Periodo Ultimo MtPd" at bounding box center [711, 357] width 180 height 14
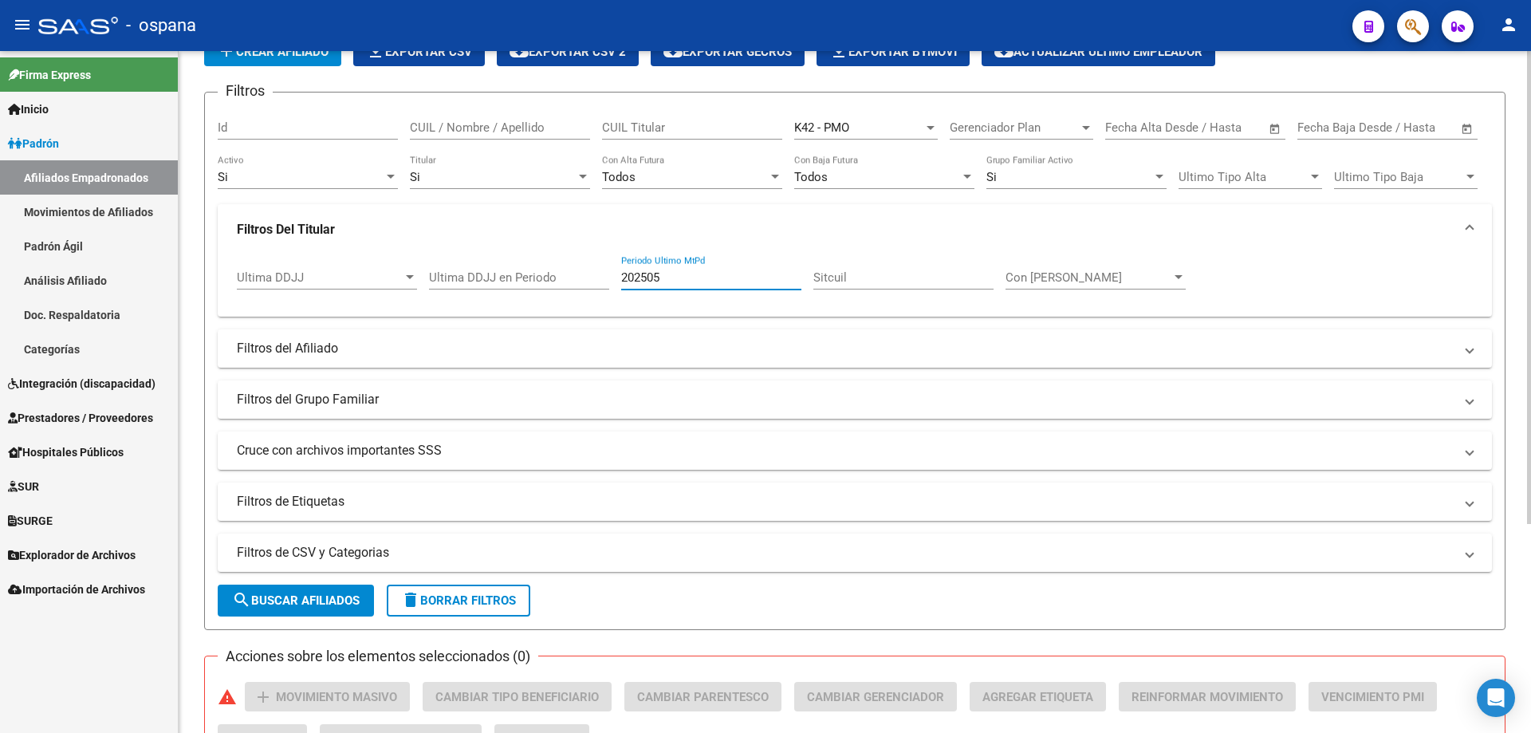
scroll to position [0, 0]
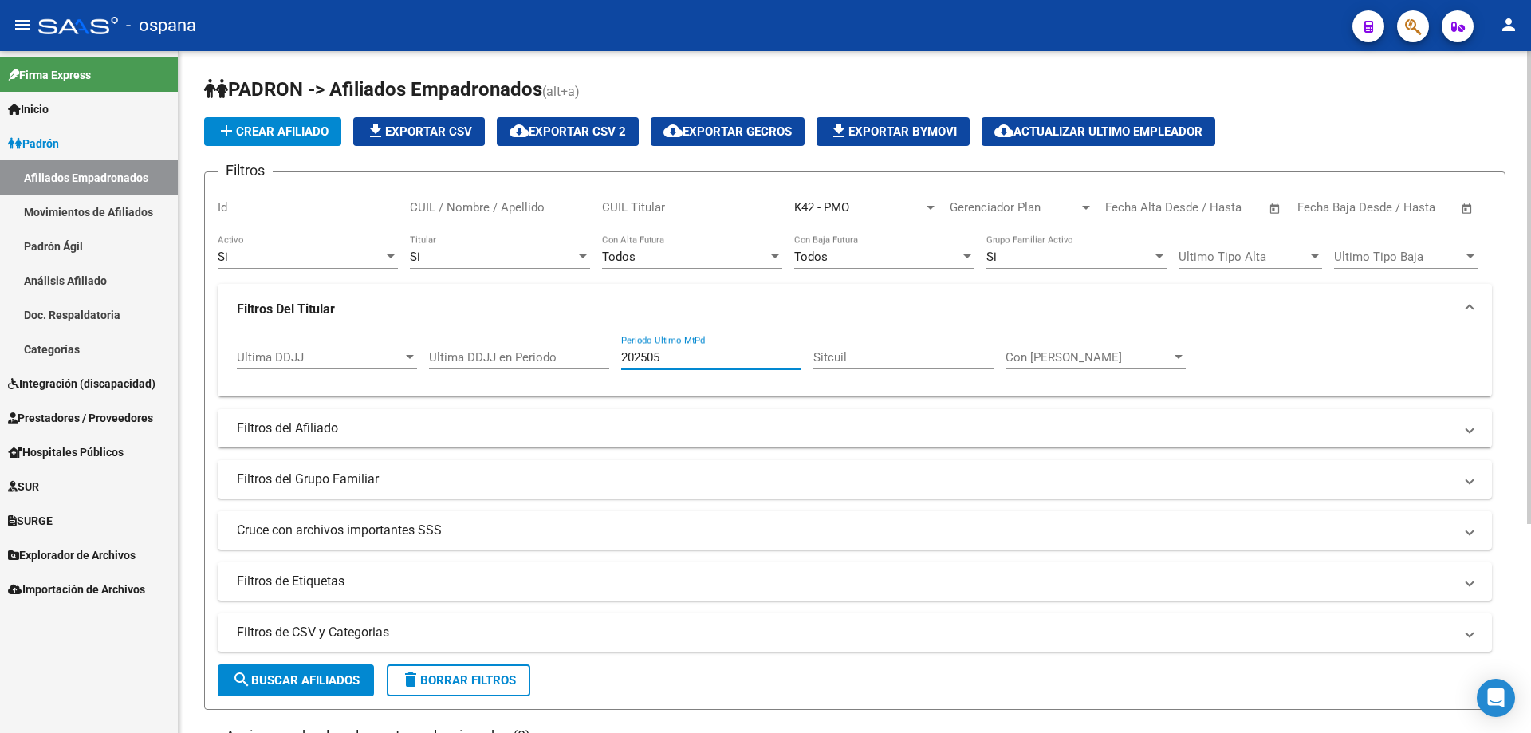
click at [660, 357] on input "202505" at bounding box center [711, 357] width 180 height 14
type input "202507"
click at [637, 391] on div "Ultima DDJJ Ultima DDJJ Ultima DDJJ en Periodo 202507 Periodo Ultimo MtPd Sitcu…" at bounding box center [855, 366] width 1275 height 62
click at [682, 365] on div "202507 Periodo Ultimo MtPd" at bounding box center [711, 352] width 180 height 34
click at [674, 391] on div "Ultima DDJJ Ultima DDJJ Ultima DDJJ en Periodo 202507 Periodo Ultimo MtPd Sitcu…" at bounding box center [855, 366] width 1275 height 62
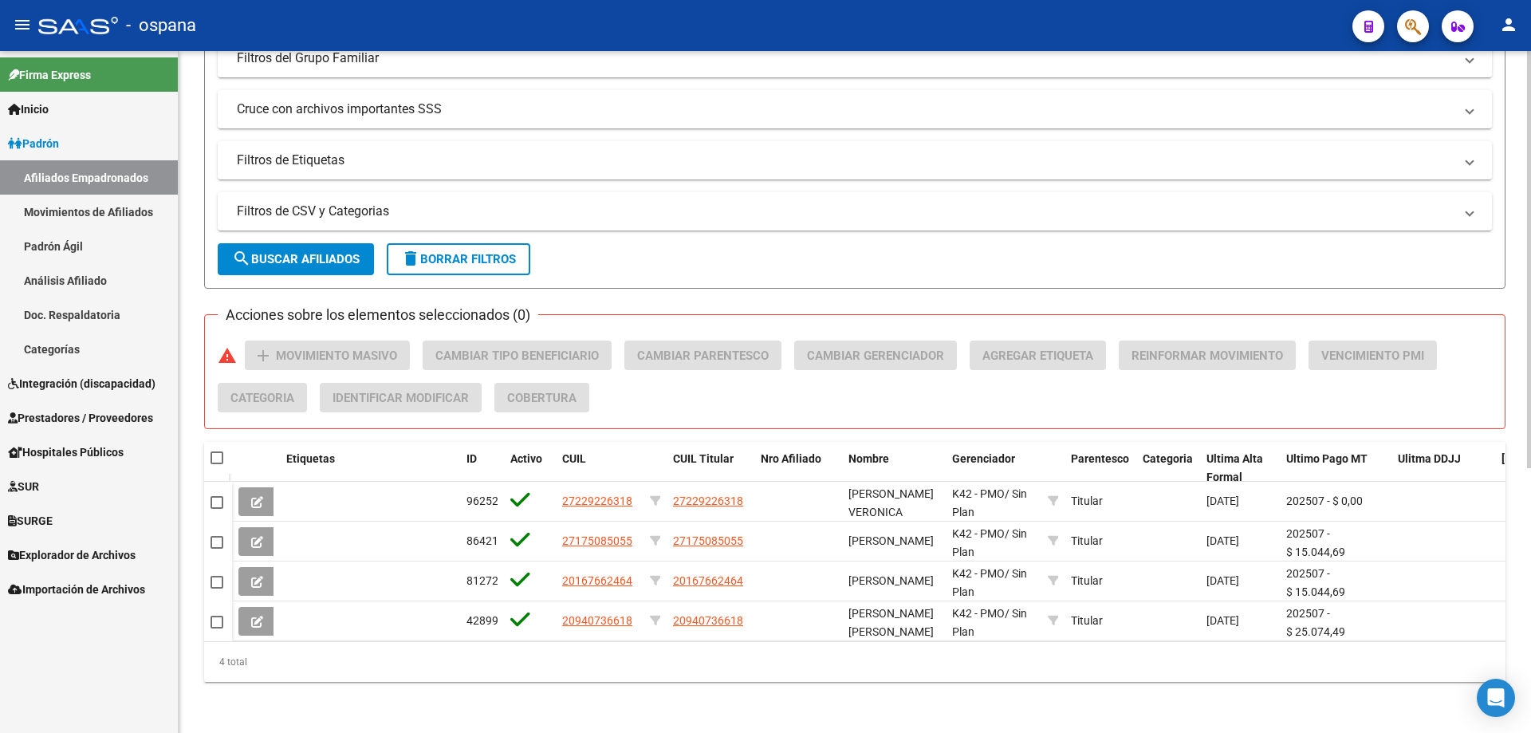
scroll to position [433, 0]
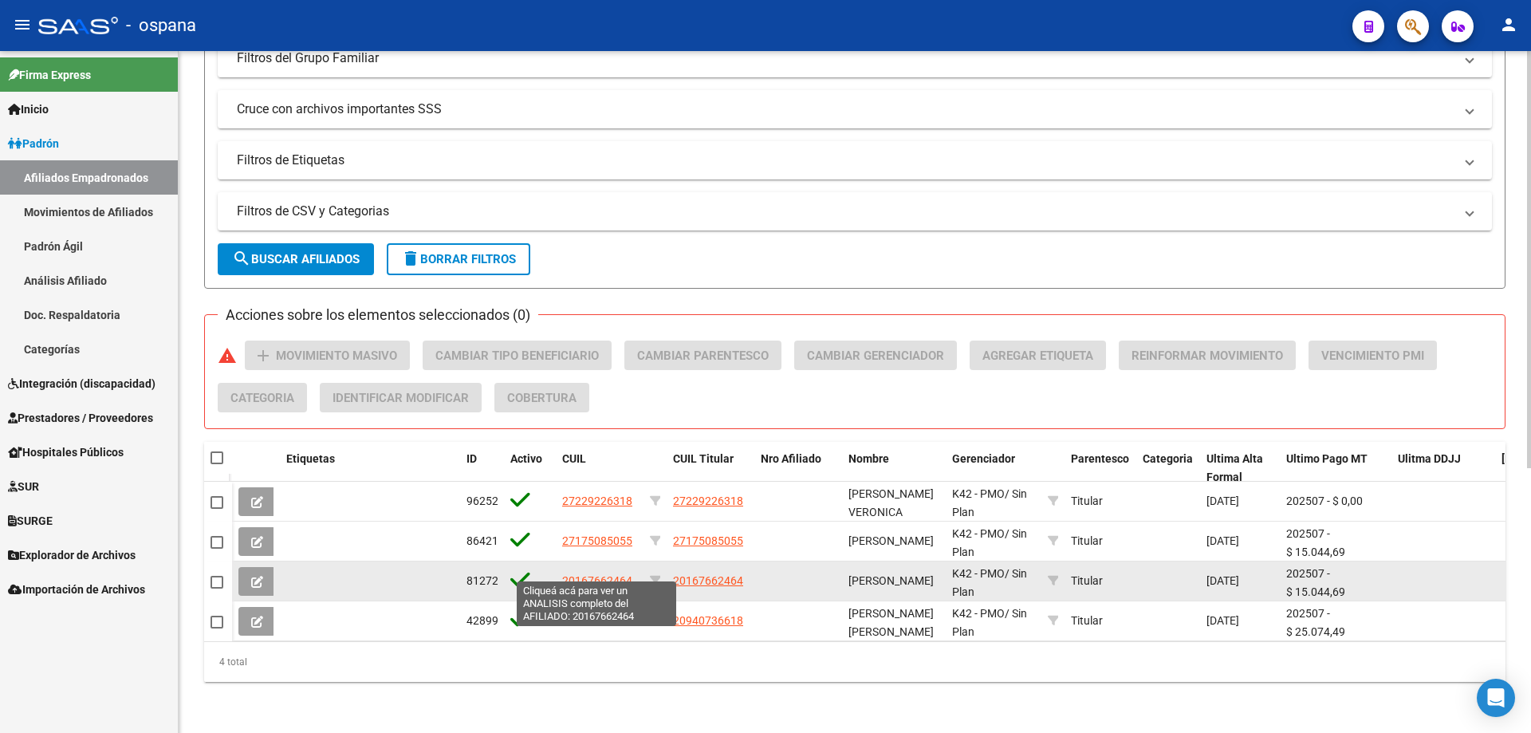
click at [592, 574] on span "20167662464" at bounding box center [597, 580] width 70 height 13
type textarea "20167662464"
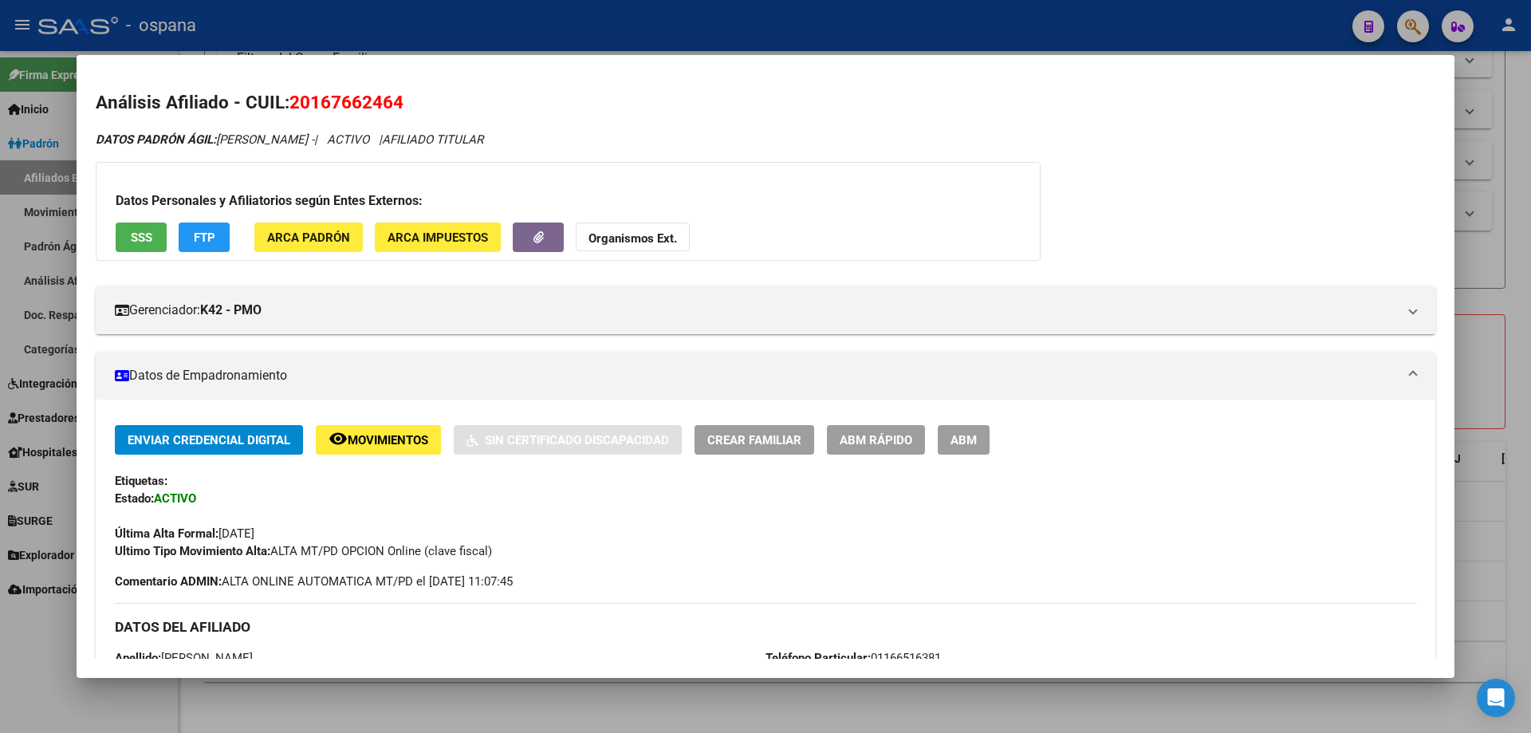
click at [156, 238] on button "SSS" at bounding box center [141, 238] width 51 height 30
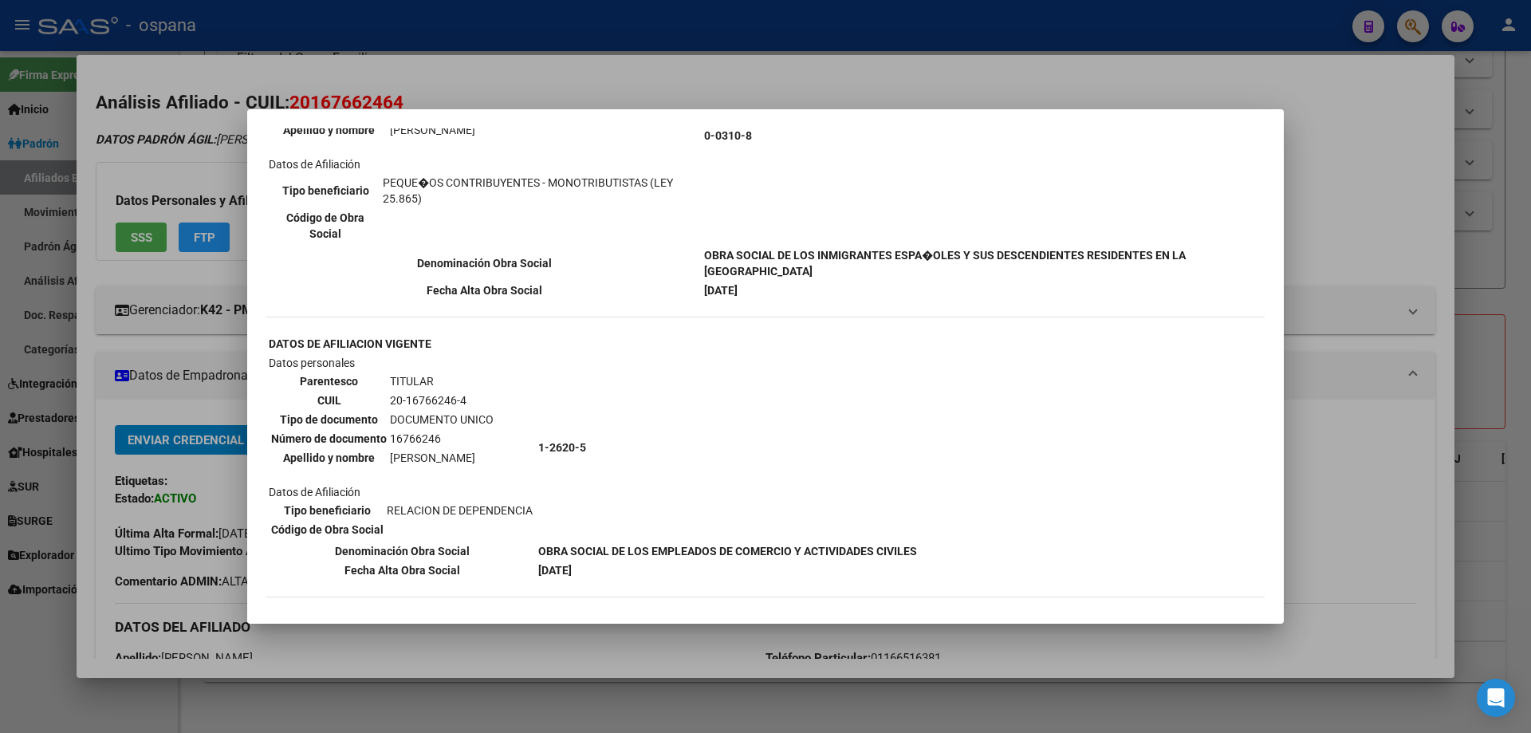
scroll to position [239, 0]
